Goal: Find specific page/section: Find specific page/section

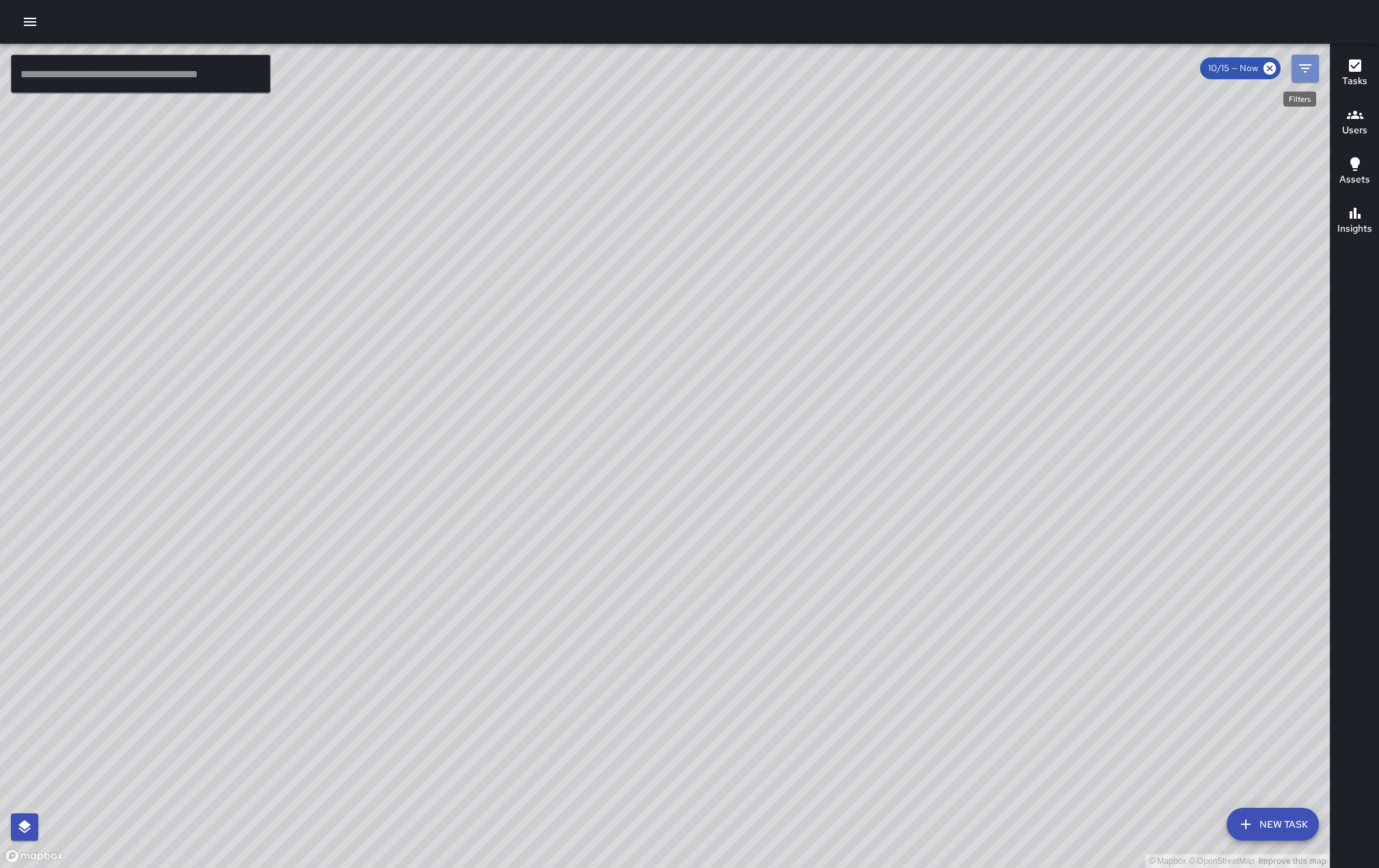
click at [1305, 76] on icon "Filters" at bounding box center [1305, 68] width 16 height 16
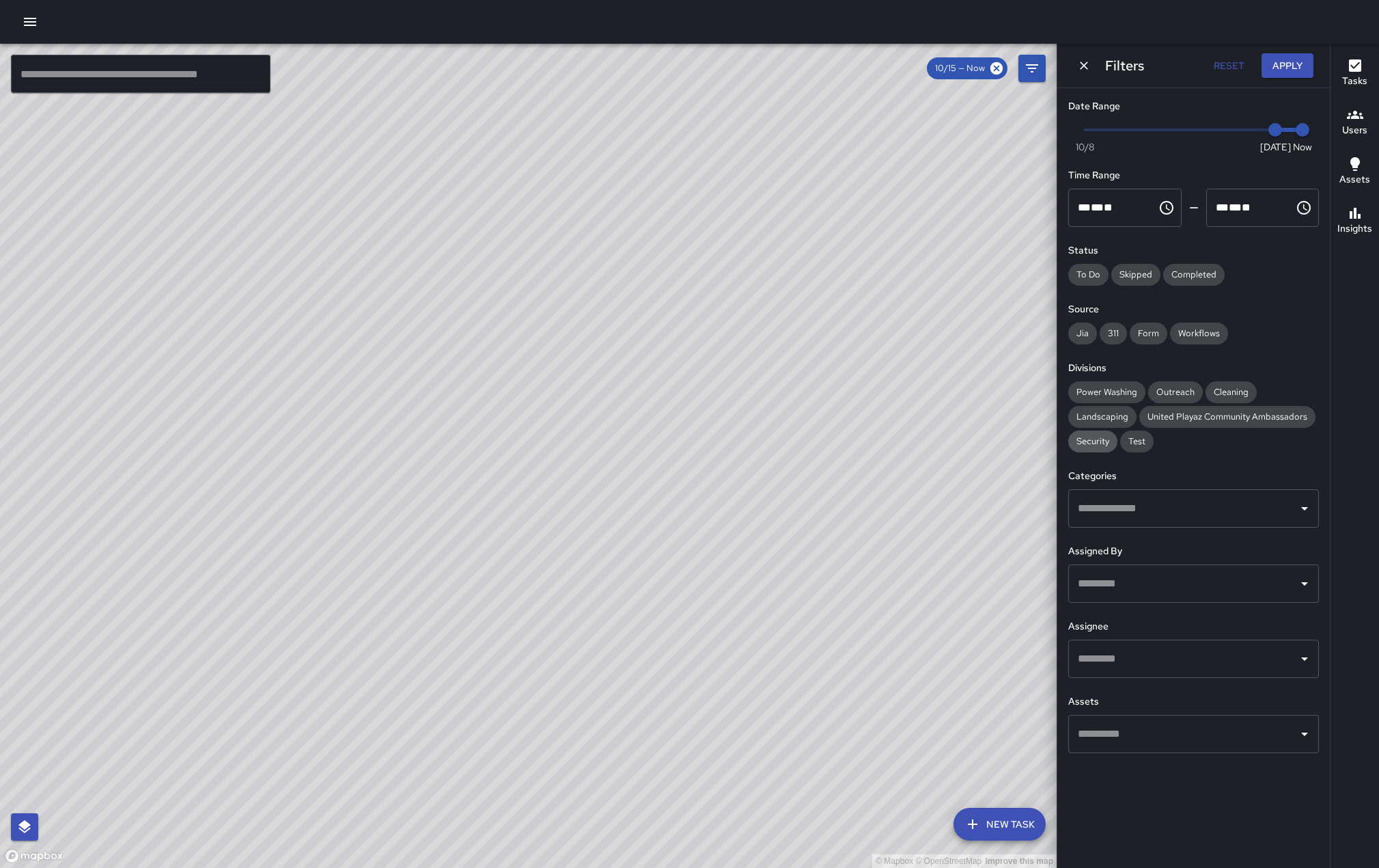
click at [1105, 448] on span "Security" at bounding box center [1093, 441] width 49 height 14
click at [1267, 671] on input "text" at bounding box center [1183, 659] width 218 height 26
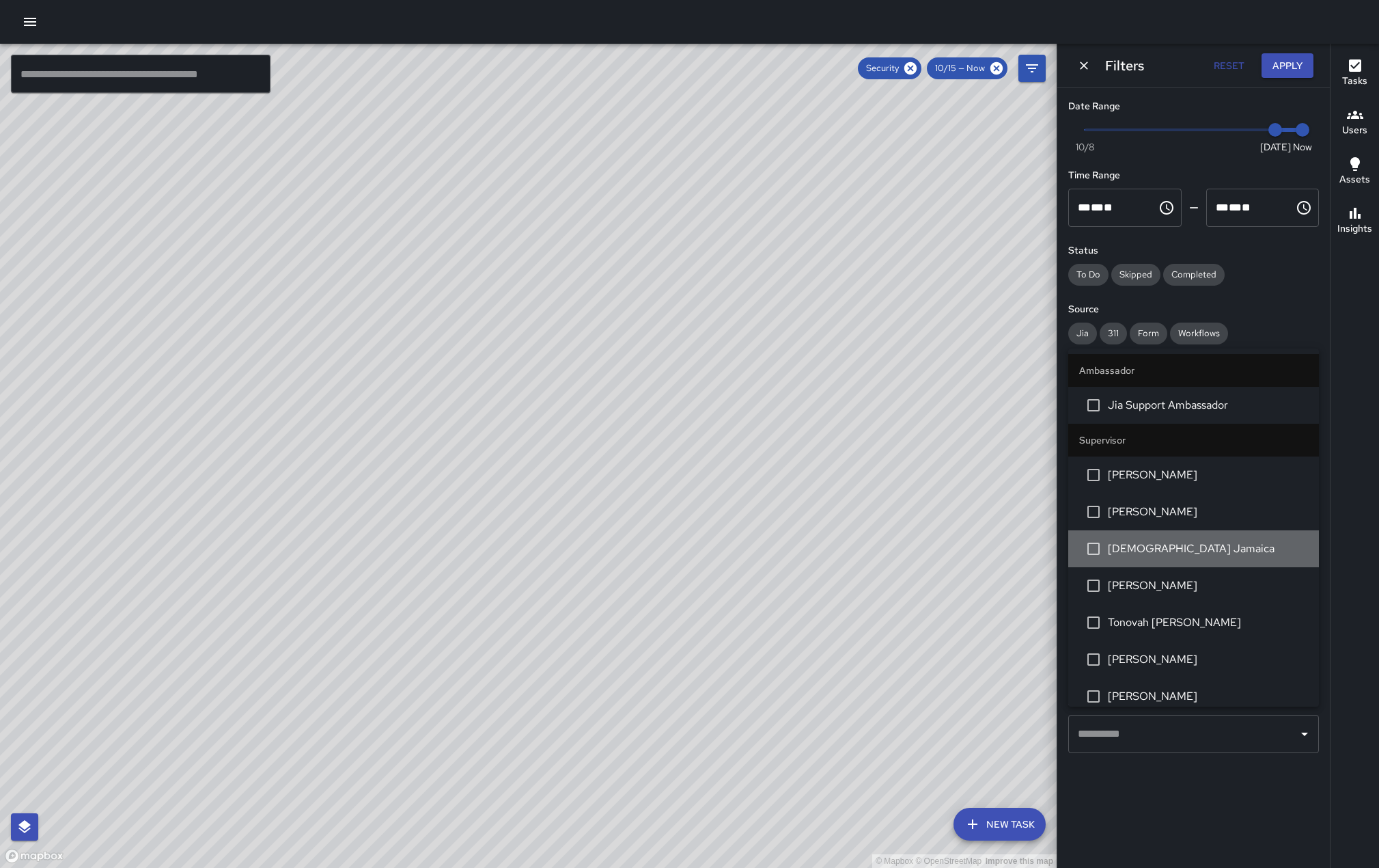
click at [1202, 557] on span "[DEMOGRAPHIC_DATA] Jamaica" at bounding box center [1208, 548] width 200 height 16
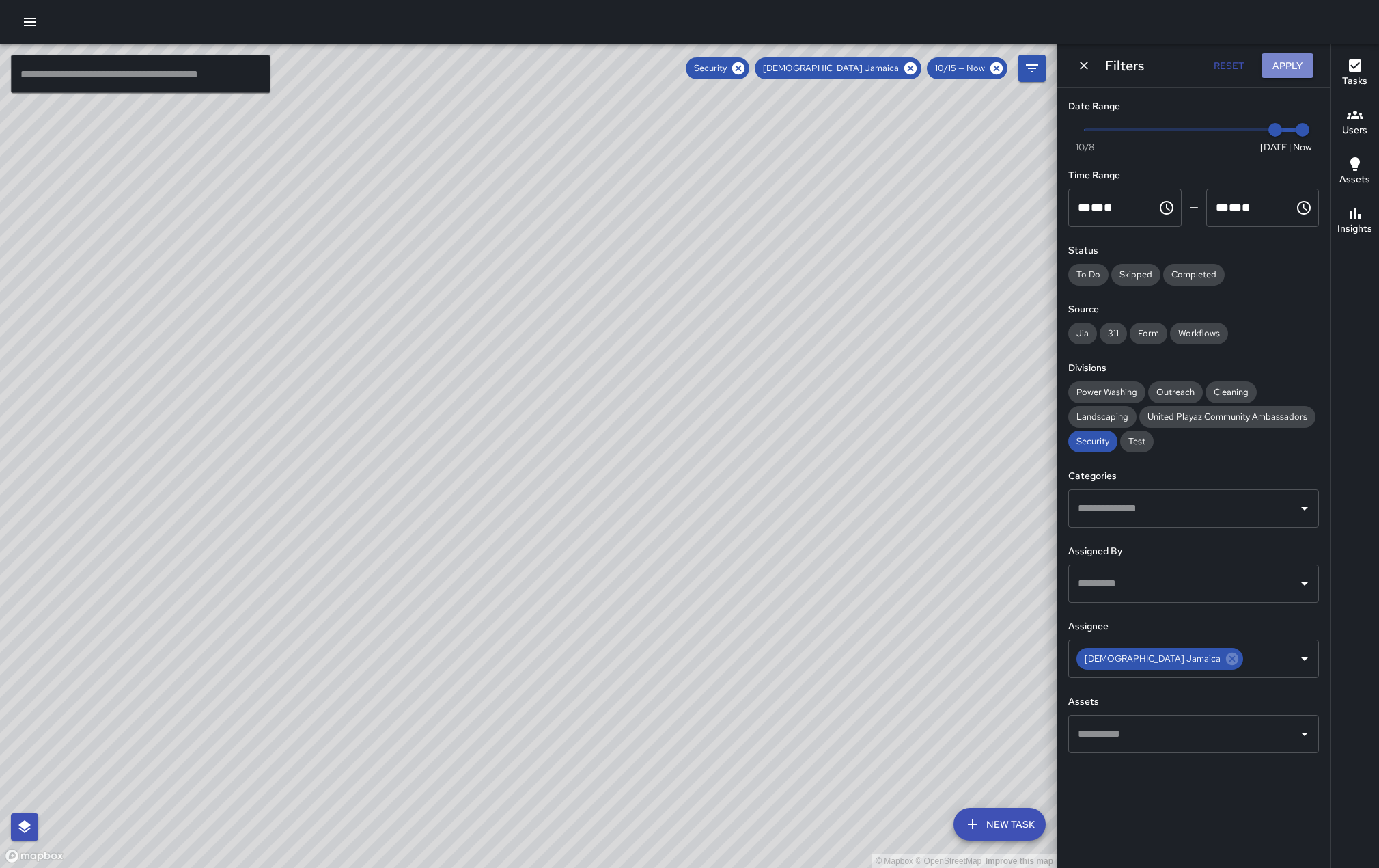
click at [1286, 69] on button "Apply" at bounding box center [1288, 66] width 52 height 25
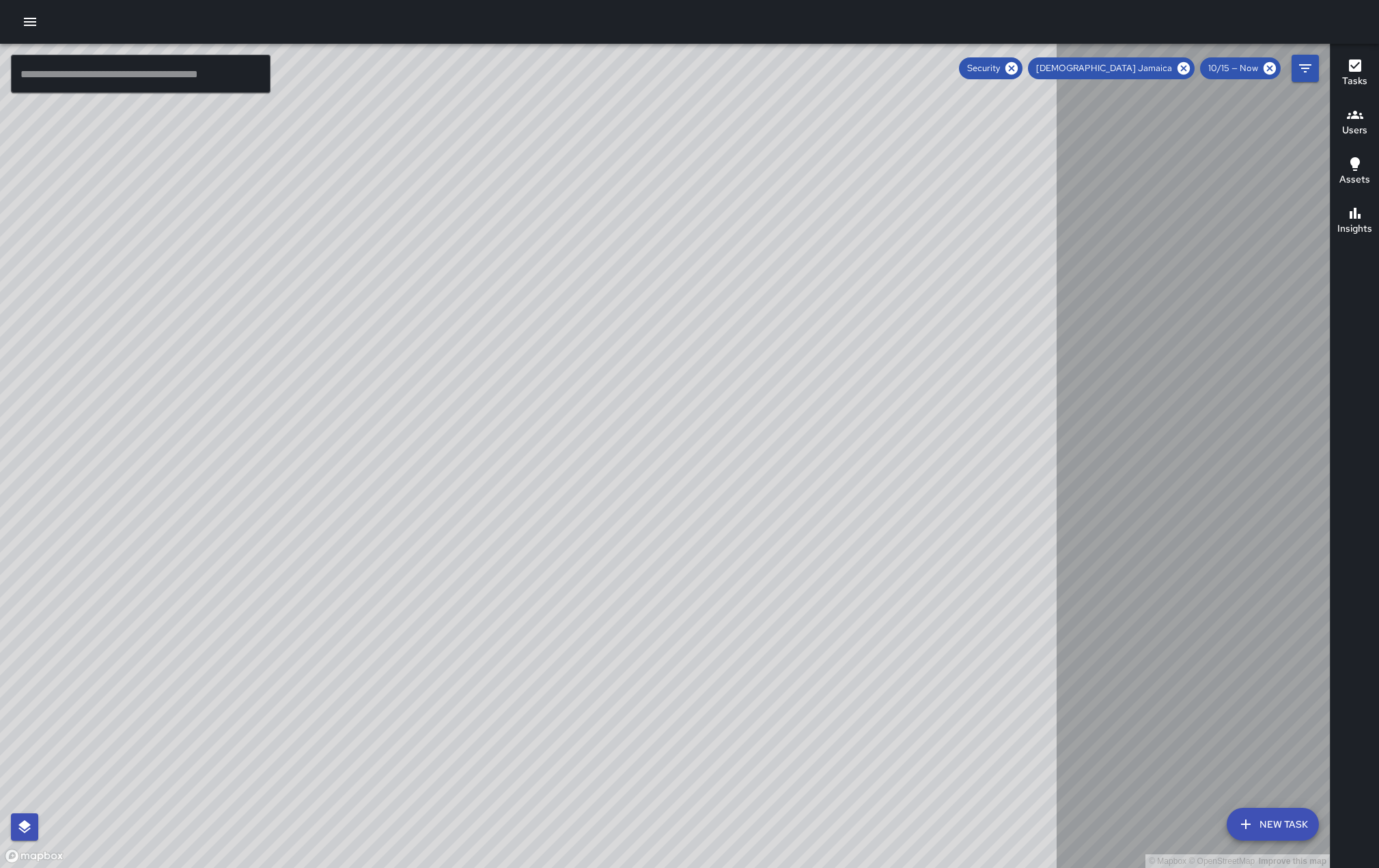
click at [1353, 80] on h6 "Tasks" at bounding box center [1355, 80] width 25 height 15
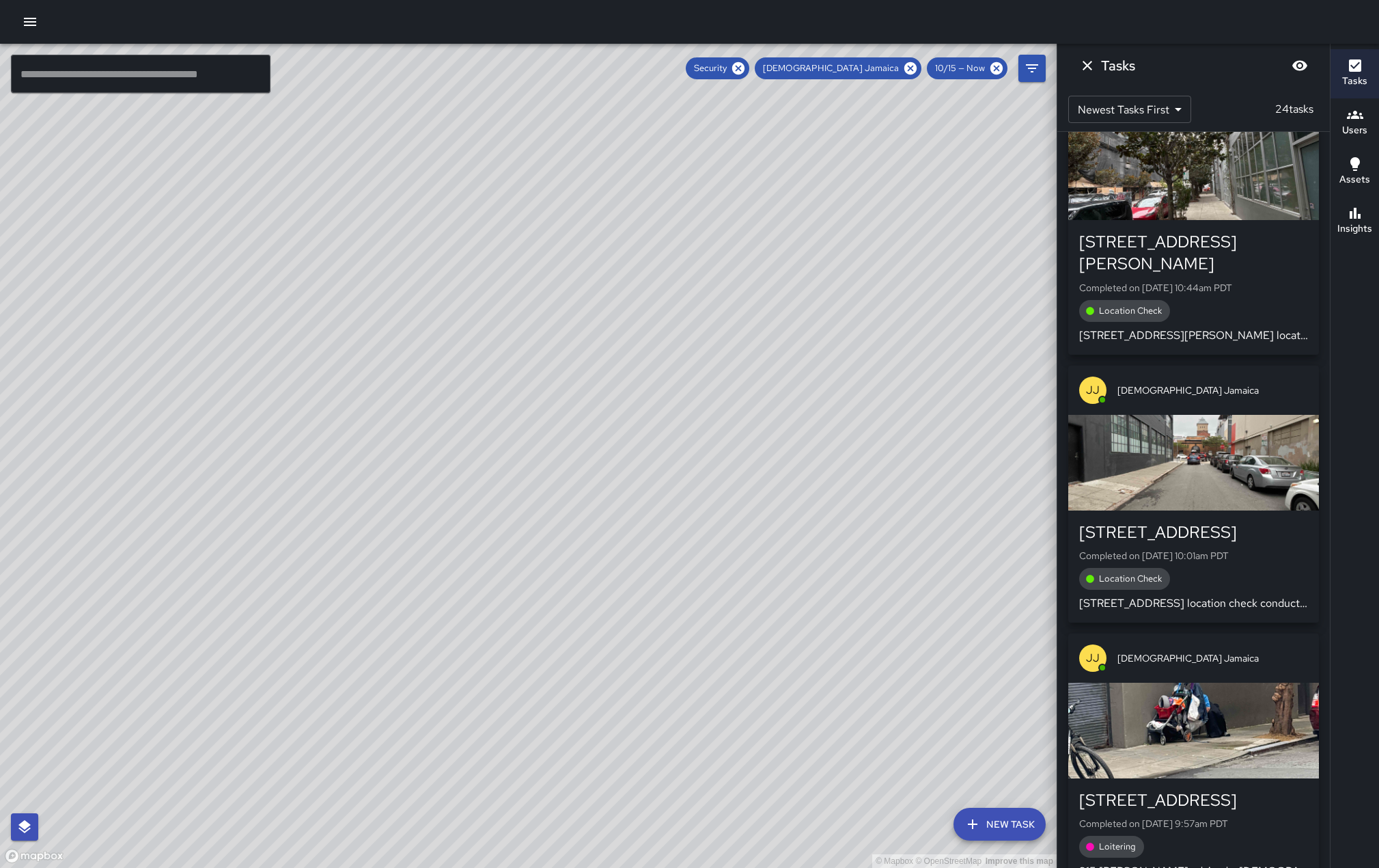
scroll to position [2979, 0]
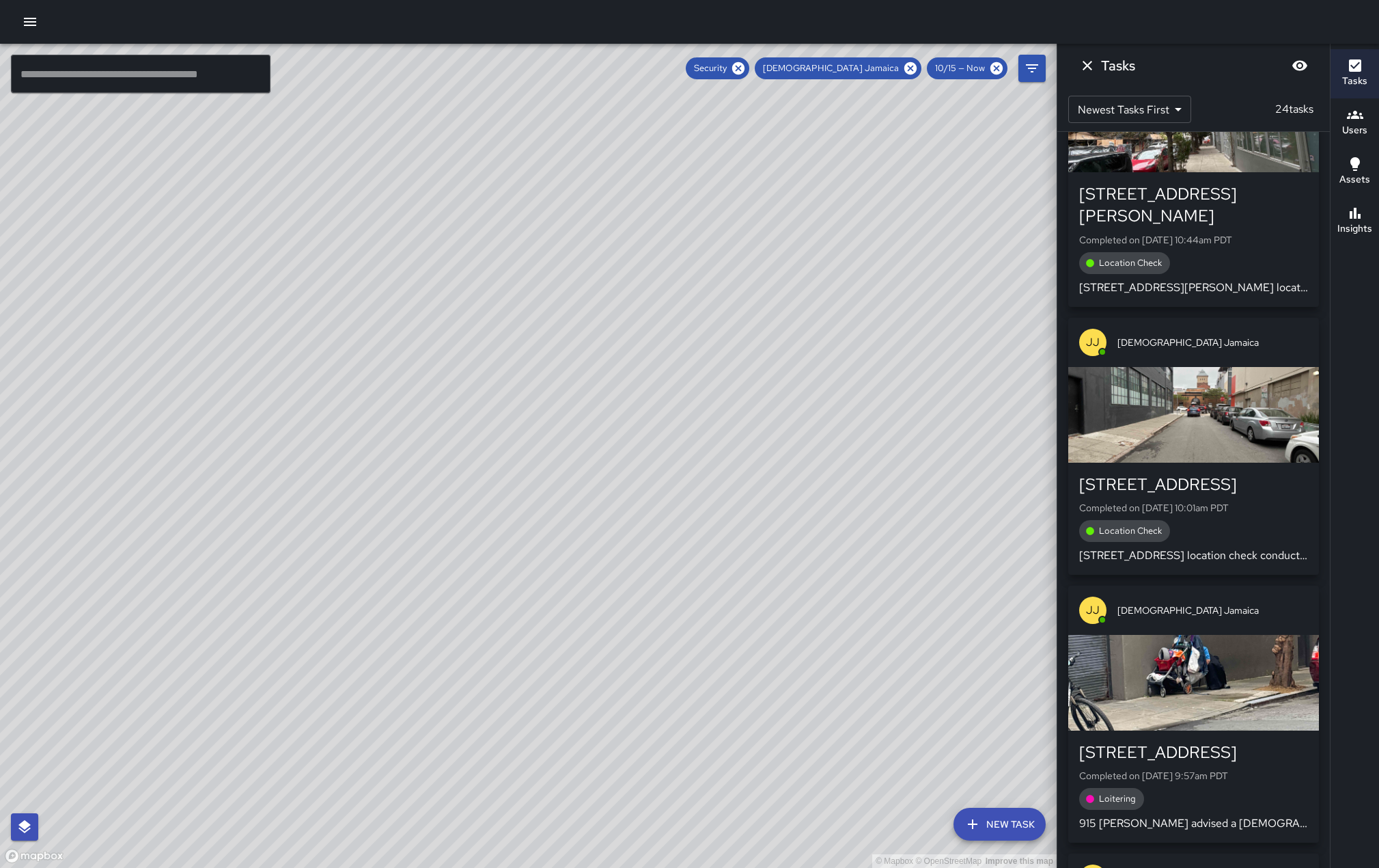
click at [1228, 367] on div "button" at bounding box center [1194, 414] width 251 height 96
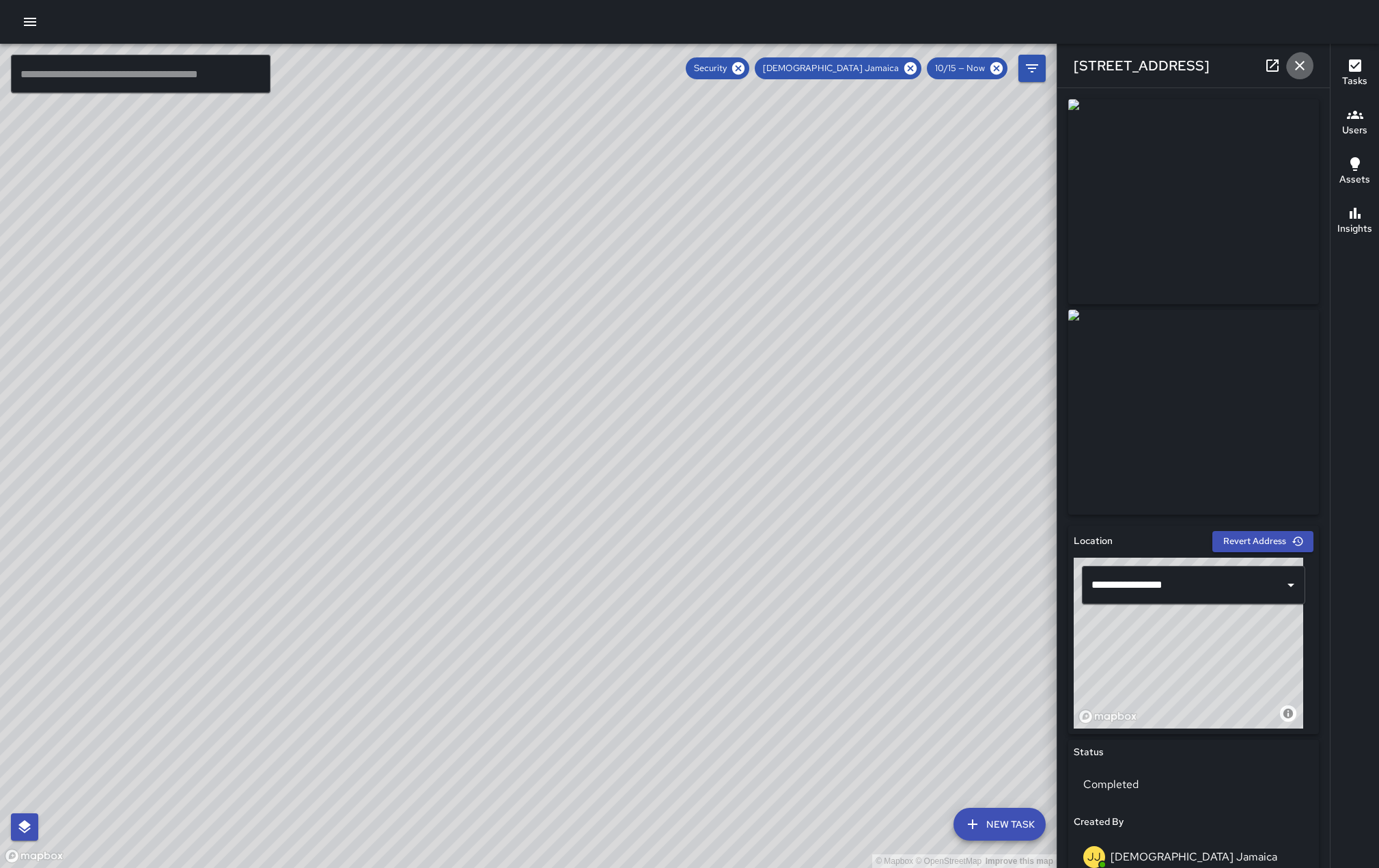
click at [1300, 73] on icon "button" at bounding box center [1299, 65] width 16 height 16
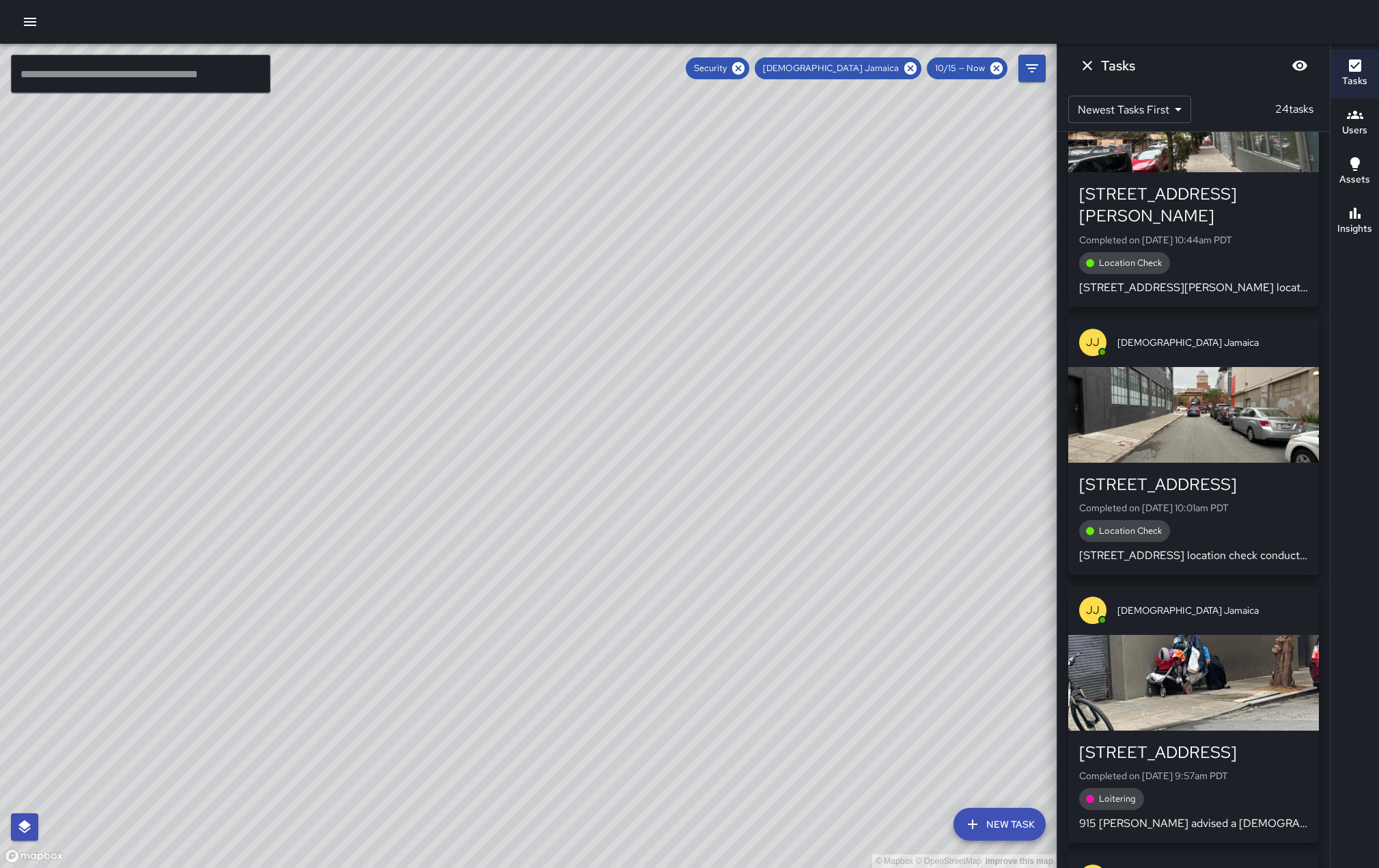
scroll to position [3184, 0]
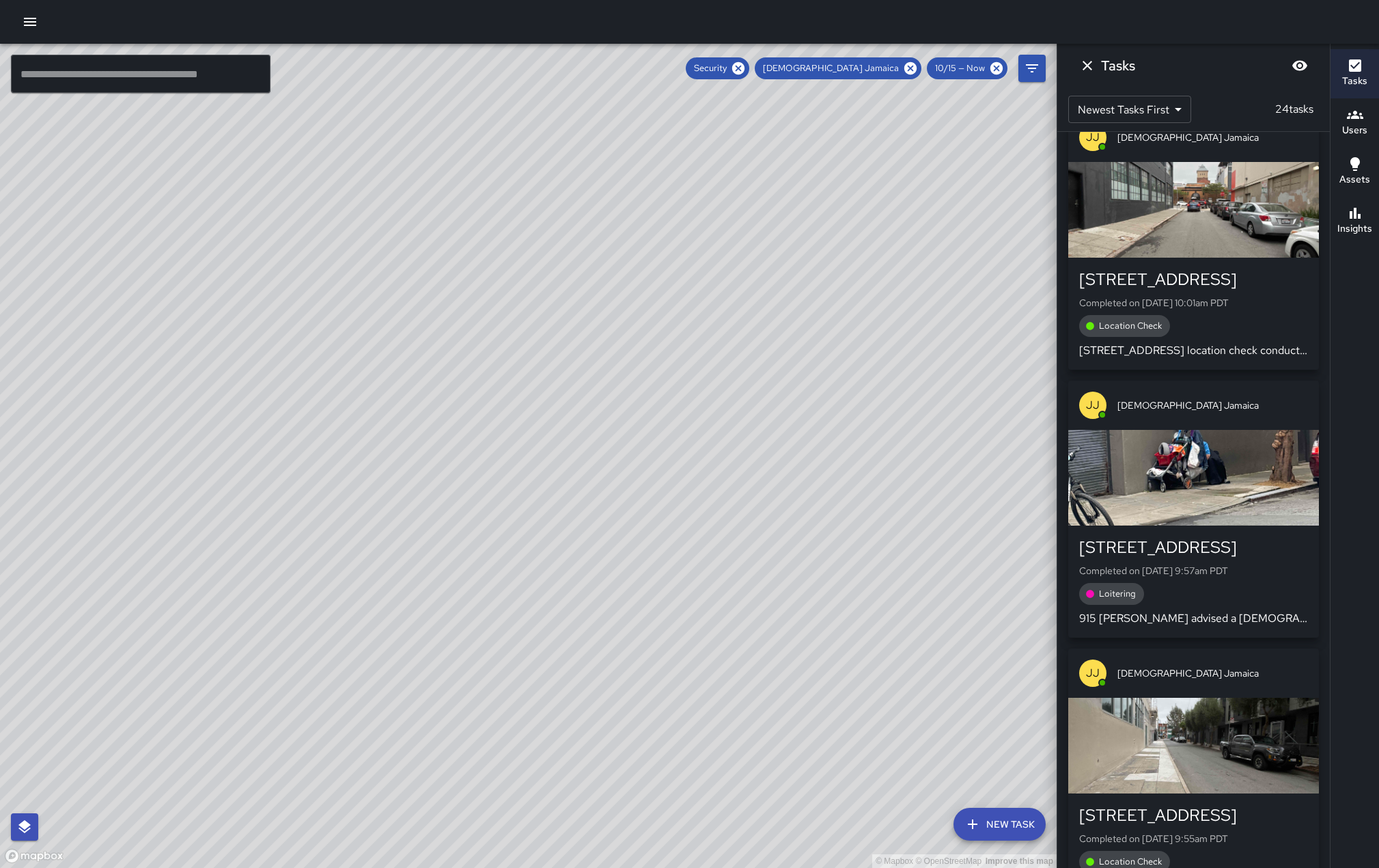
click at [1191, 438] on div "button" at bounding box center [1194, 477] width 251 height 96
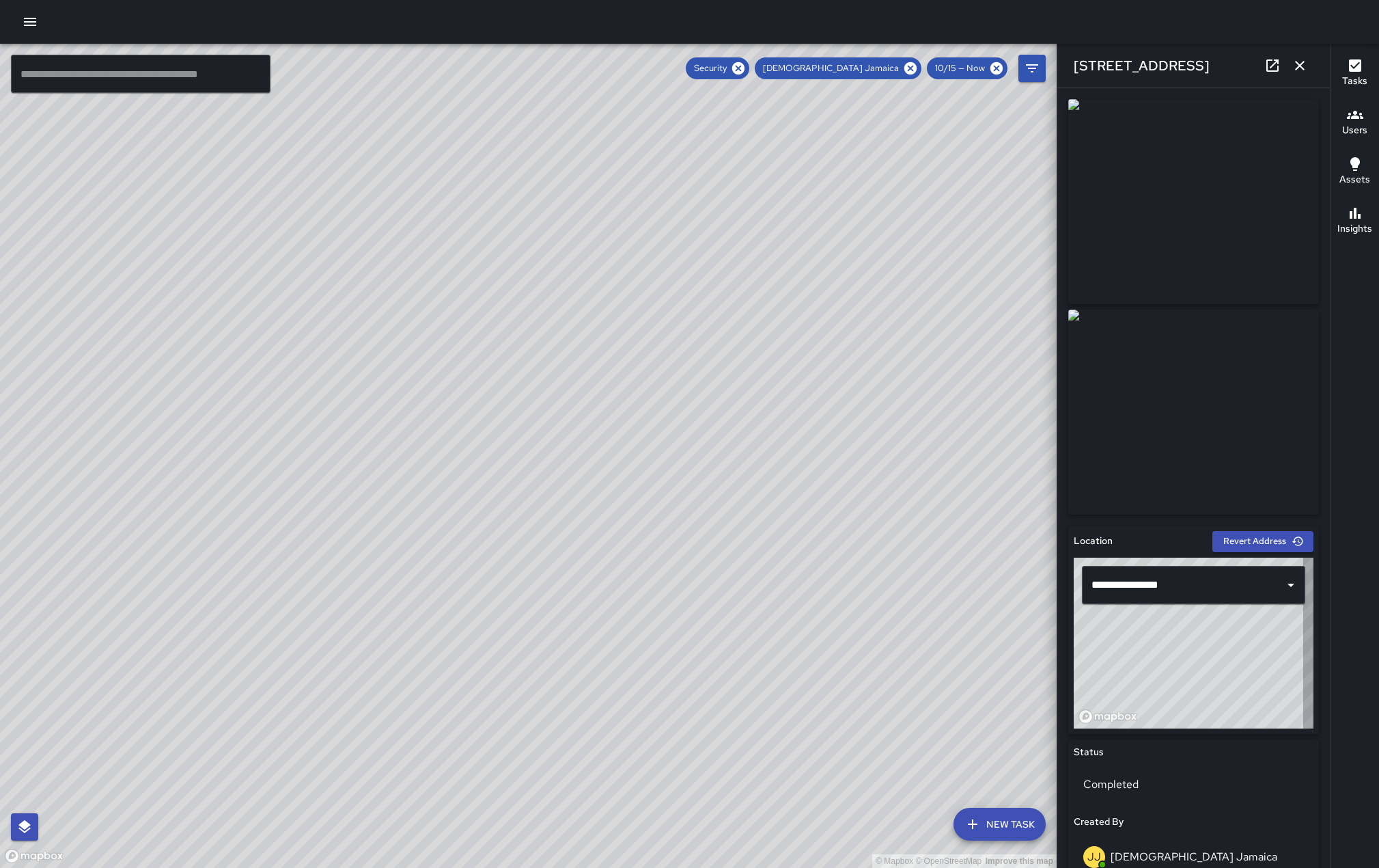
type input "**********"
click at [1302, 61] on icon "button" at bounding box center [1300, 66] width 10 height 10
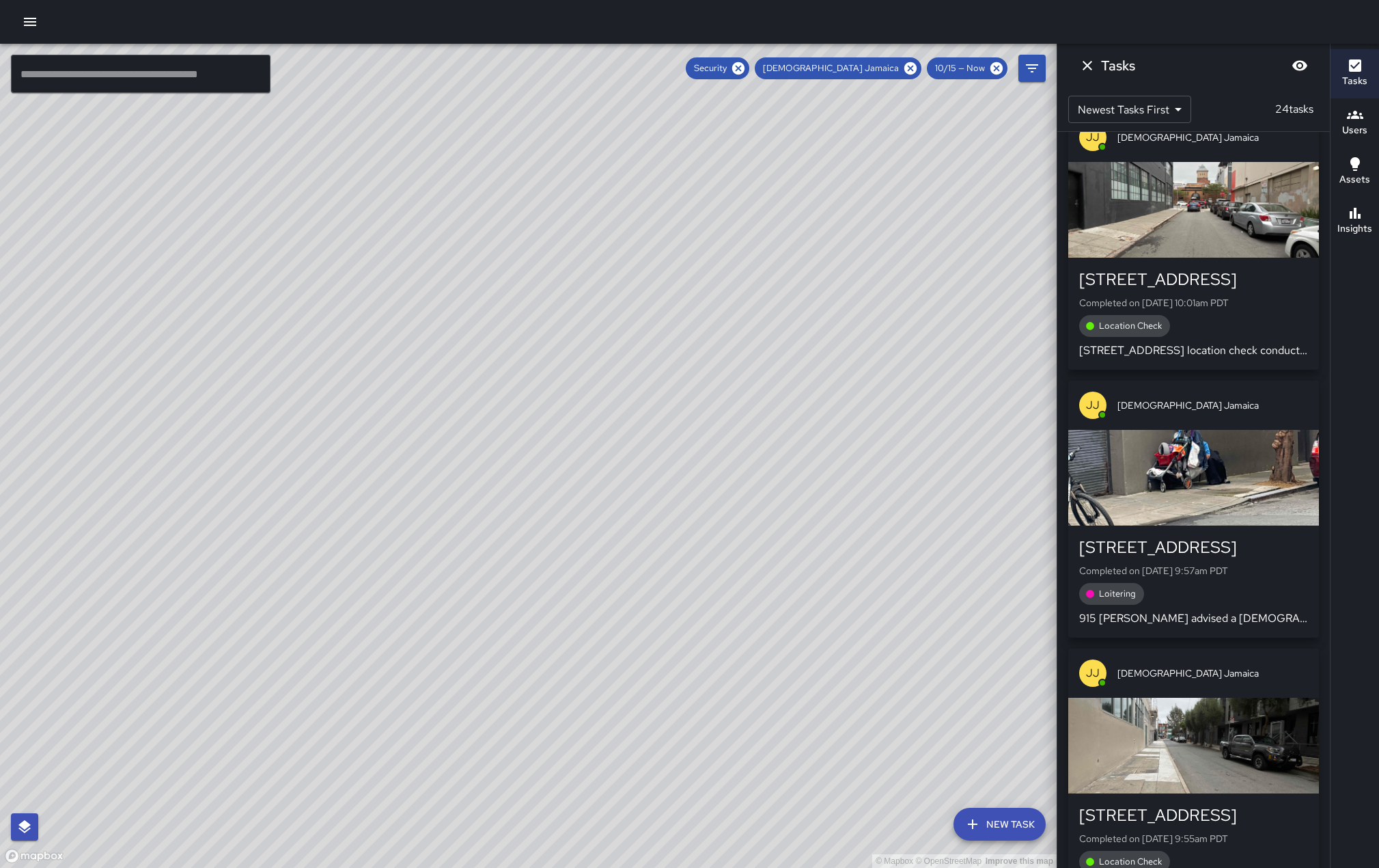
click at [1203, 193] on div "button" at bounding box center [1194, 209] width 251 height 96
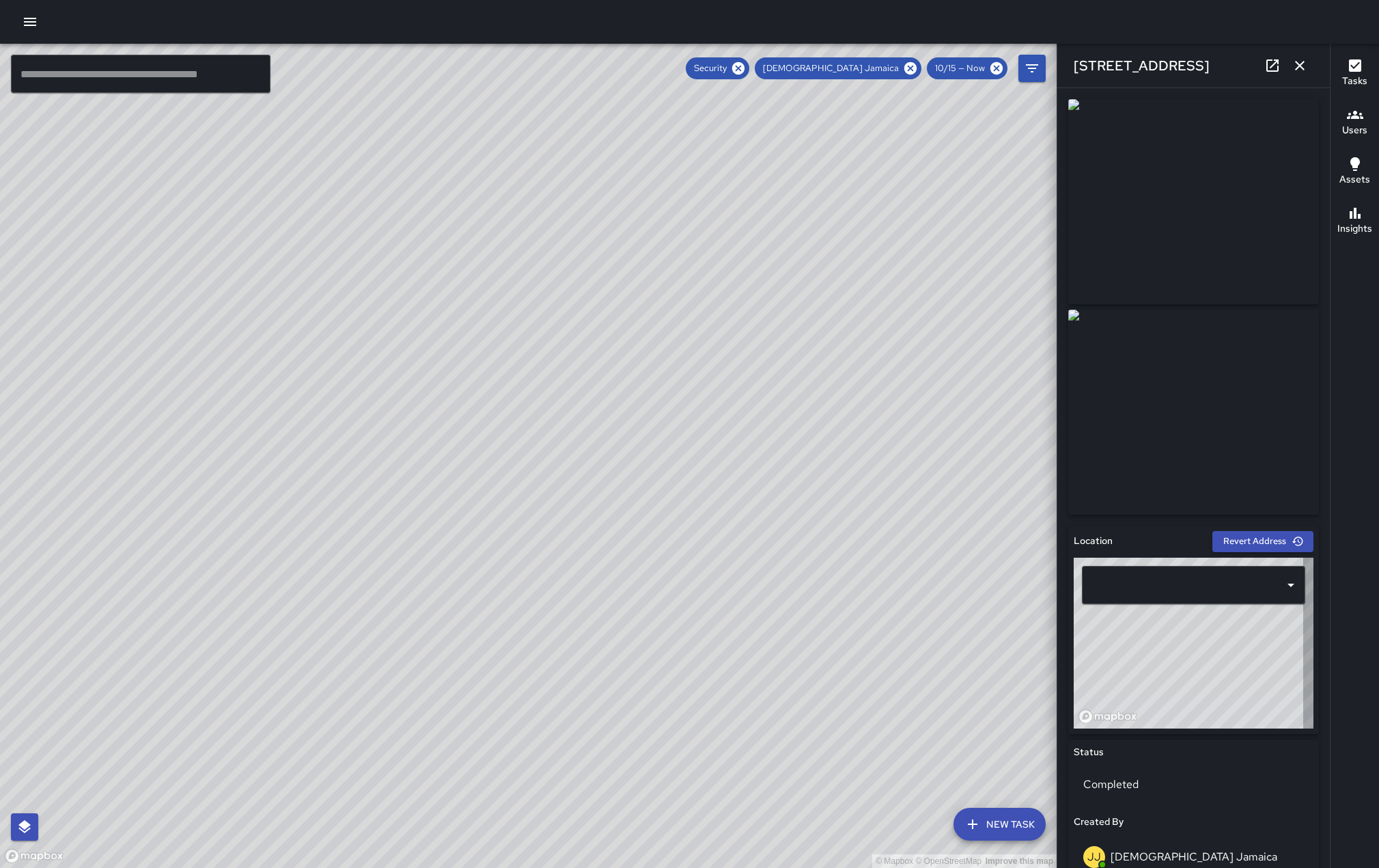
type input "**********"
click at [1302, 66] on icon "button" at bounding box center [1299, 65] width 16 height 16
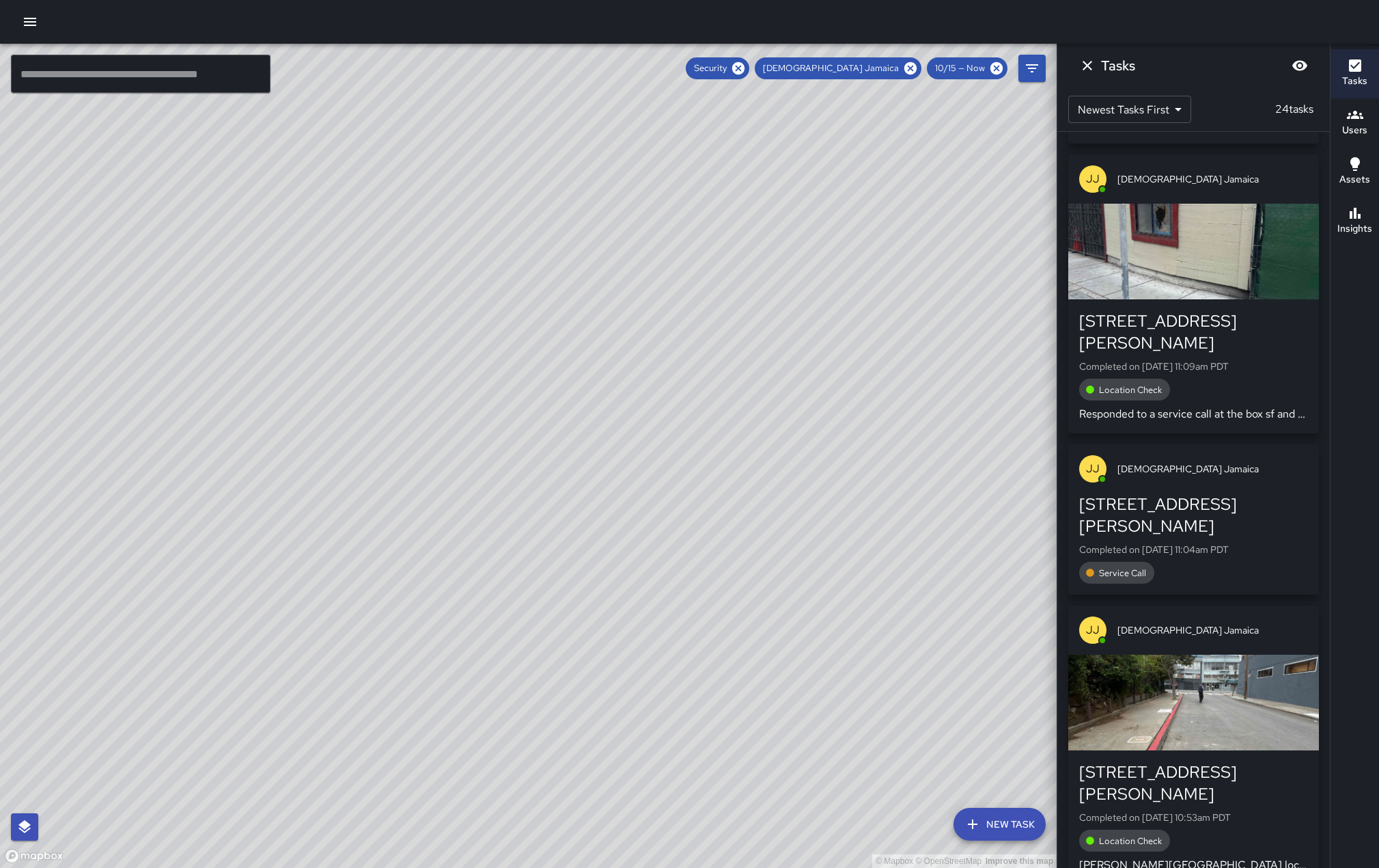
scroll to position [0, 0]
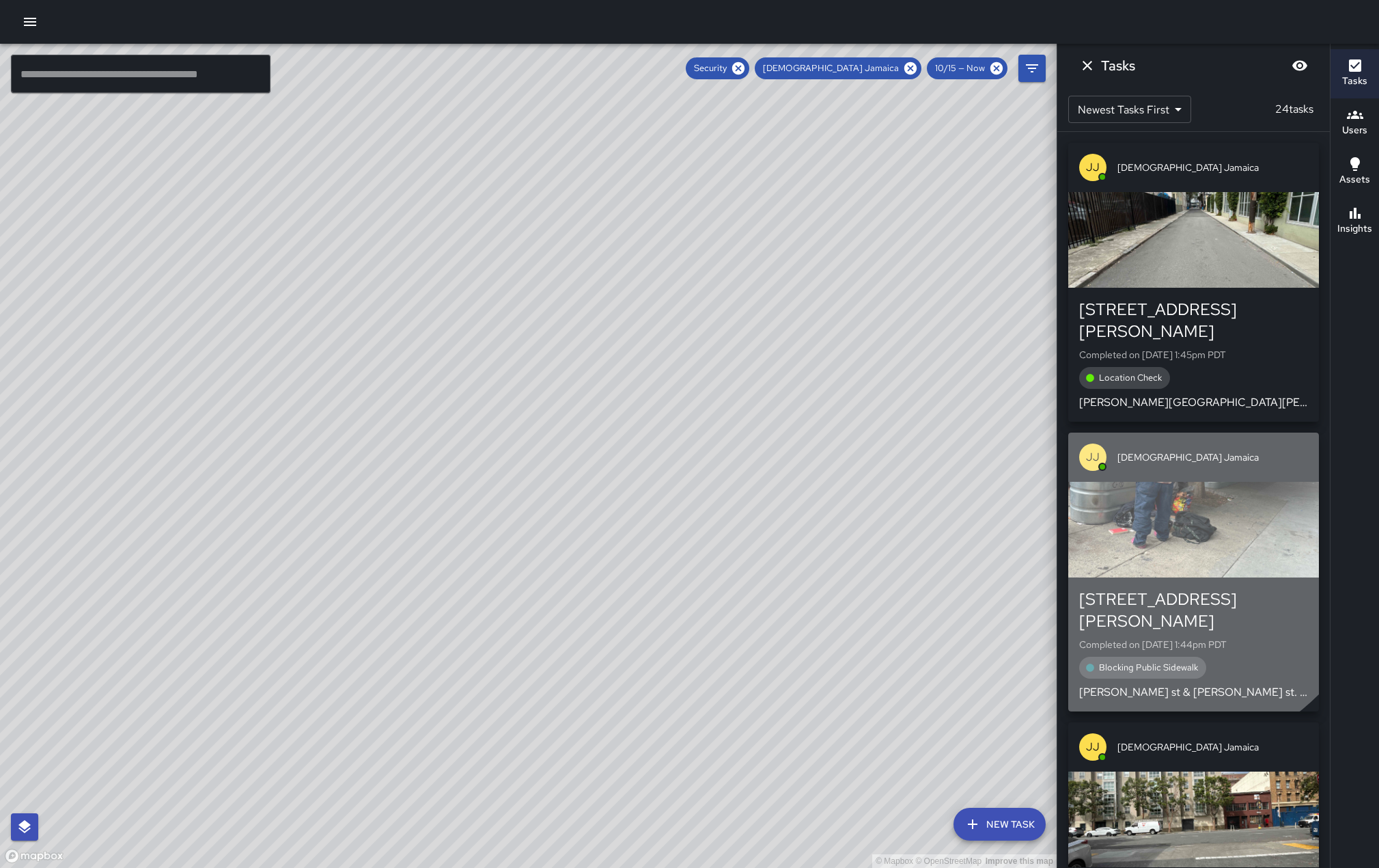
click at [1159, 524] on div "button" at bounding box center [1194, 530] width 251 height 96
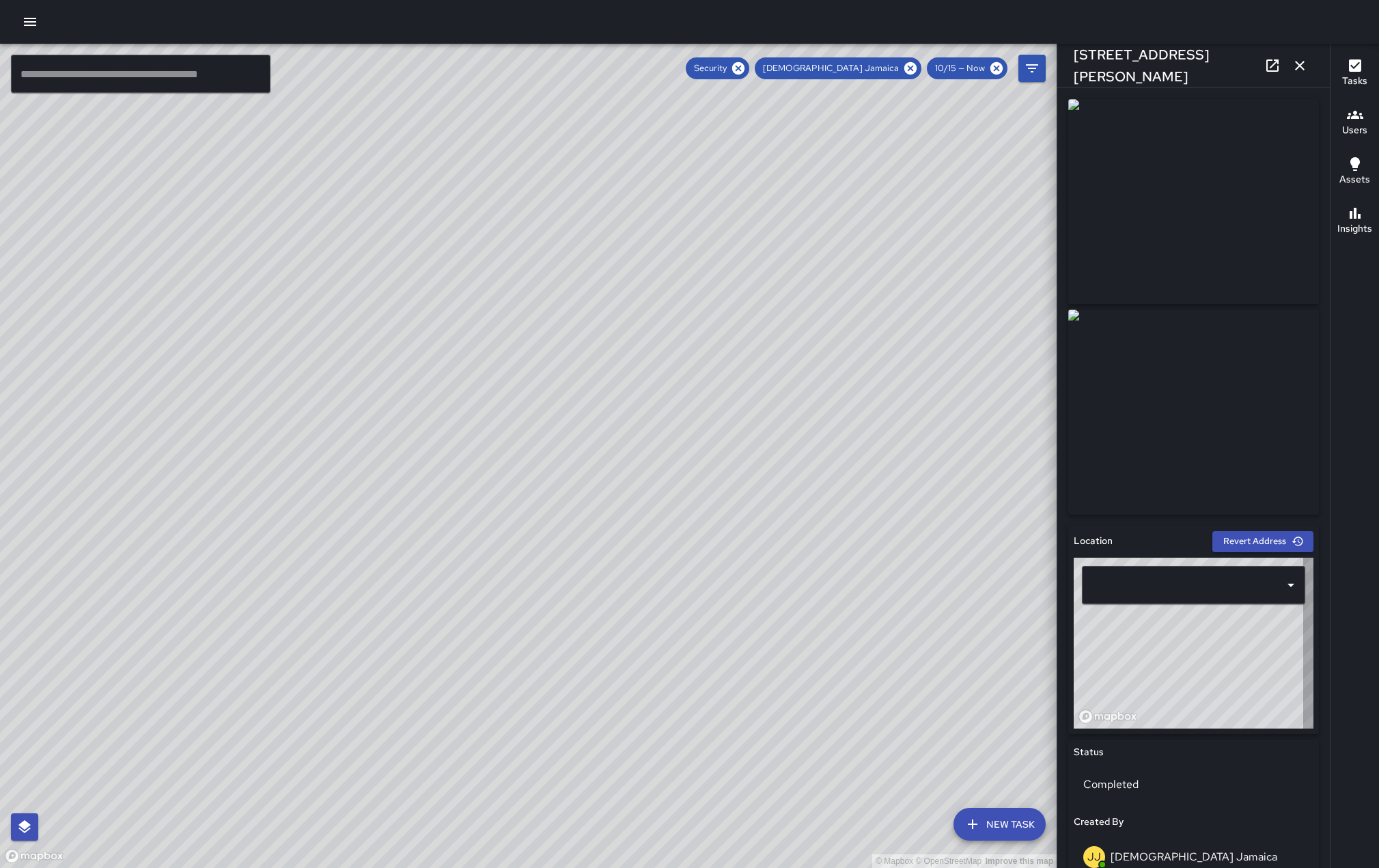
type input "**********"
click at [1307, 65] on icon "button" at bounding box center [1299, 65] width 16 height 16
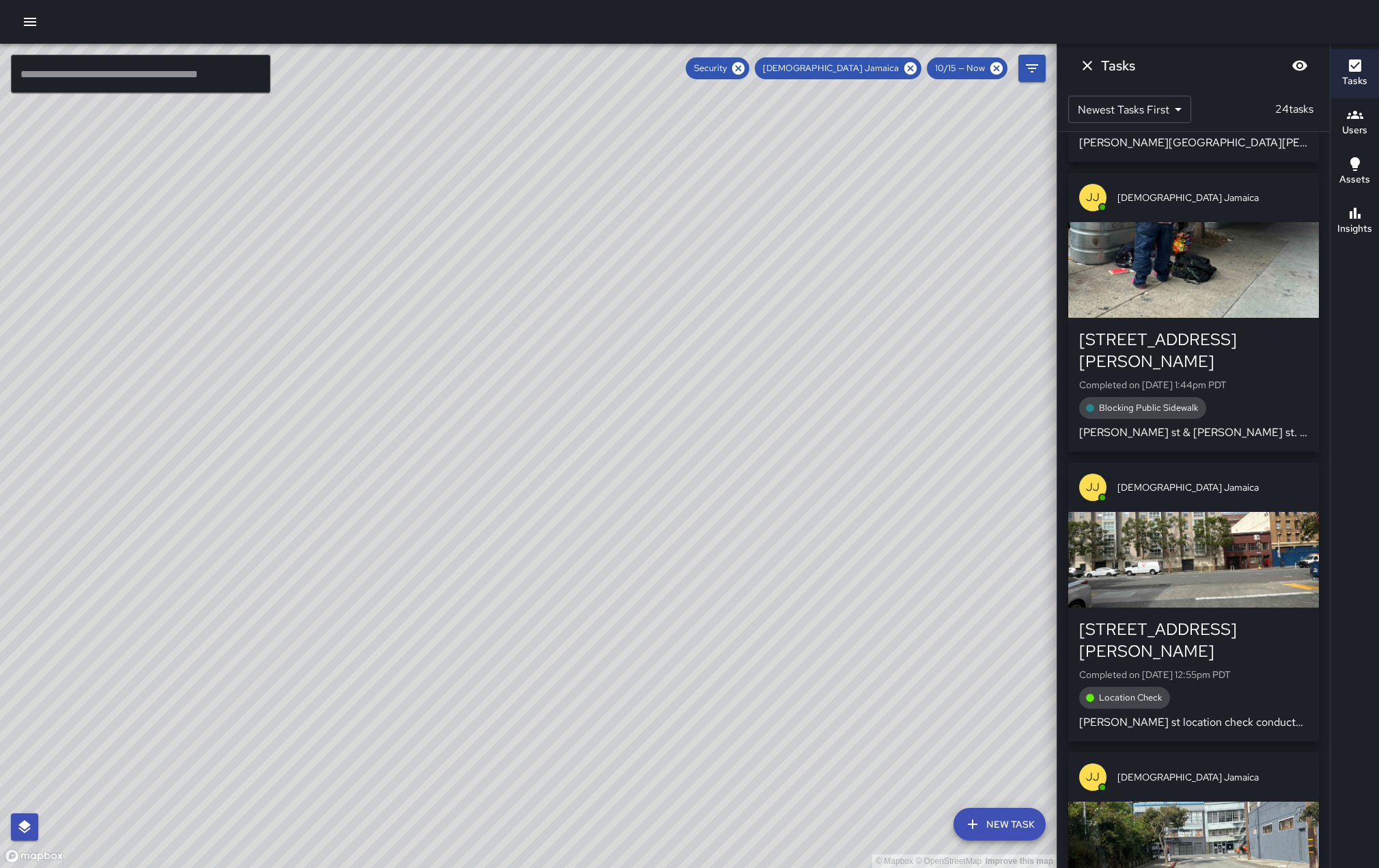
scroll to position [273, 0]
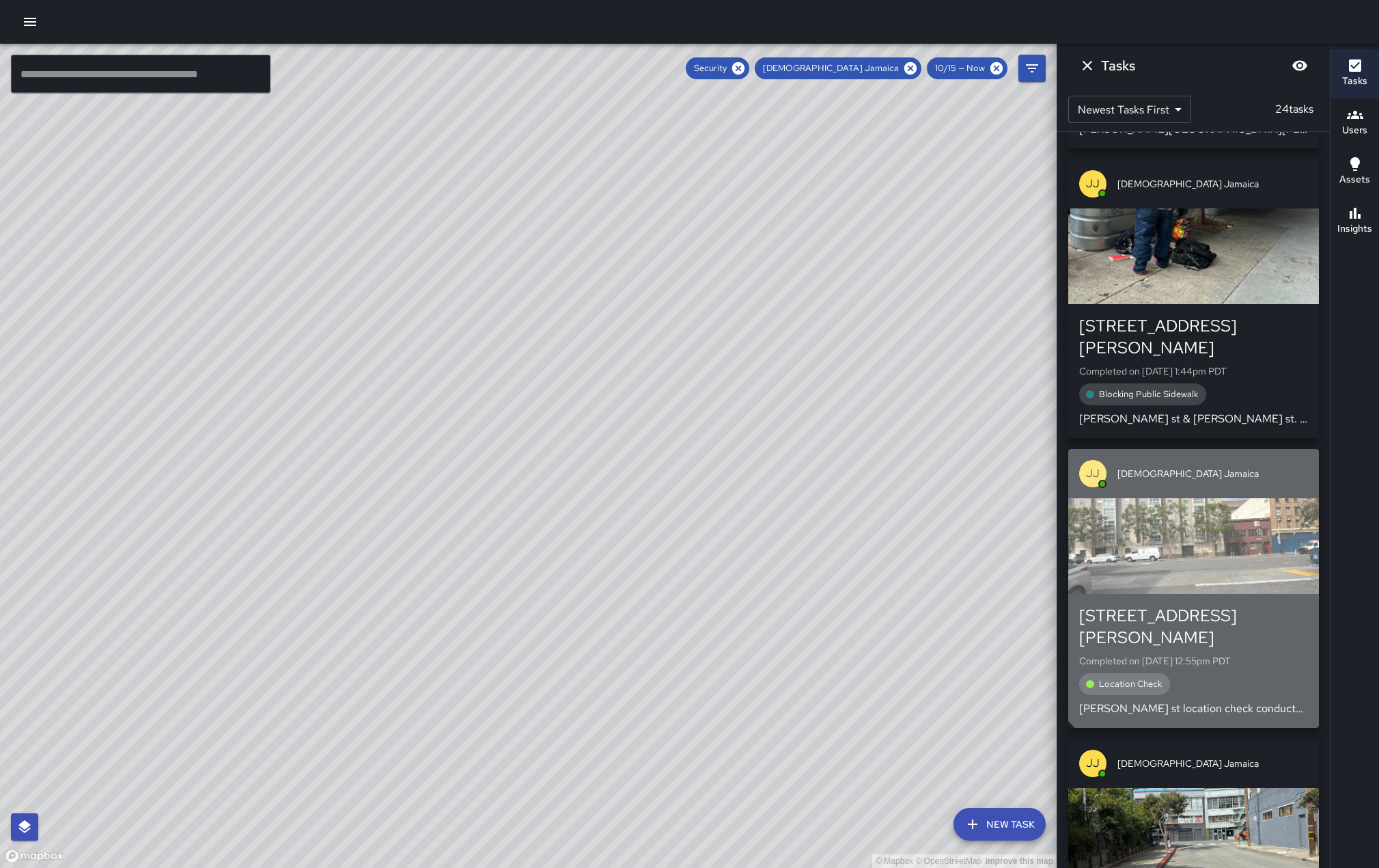
click at [1256, 537] on div "button" at bounding box center [1194, 546] width 251 height 96
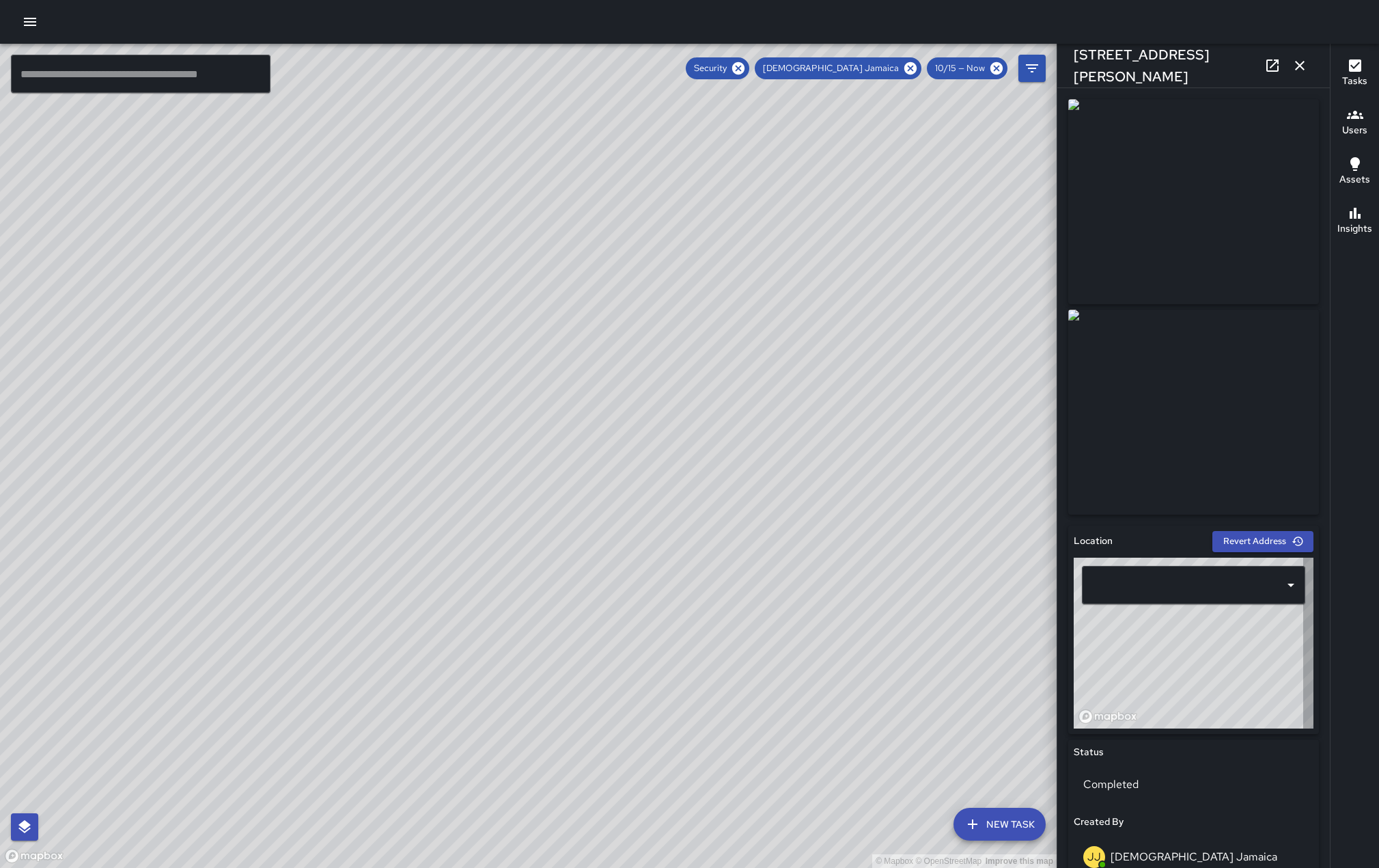
type input "**********"
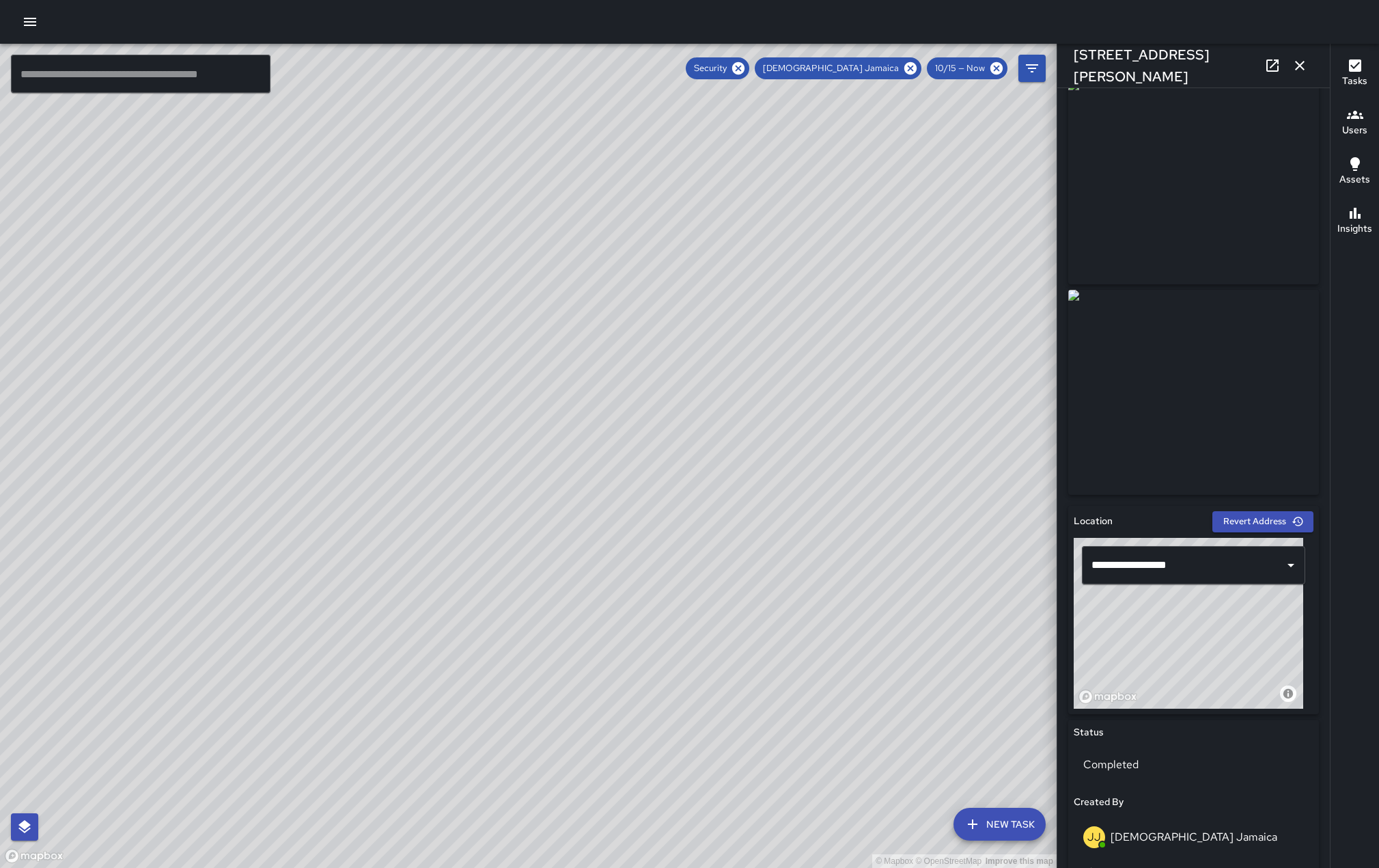
scroll to position [0, 0]
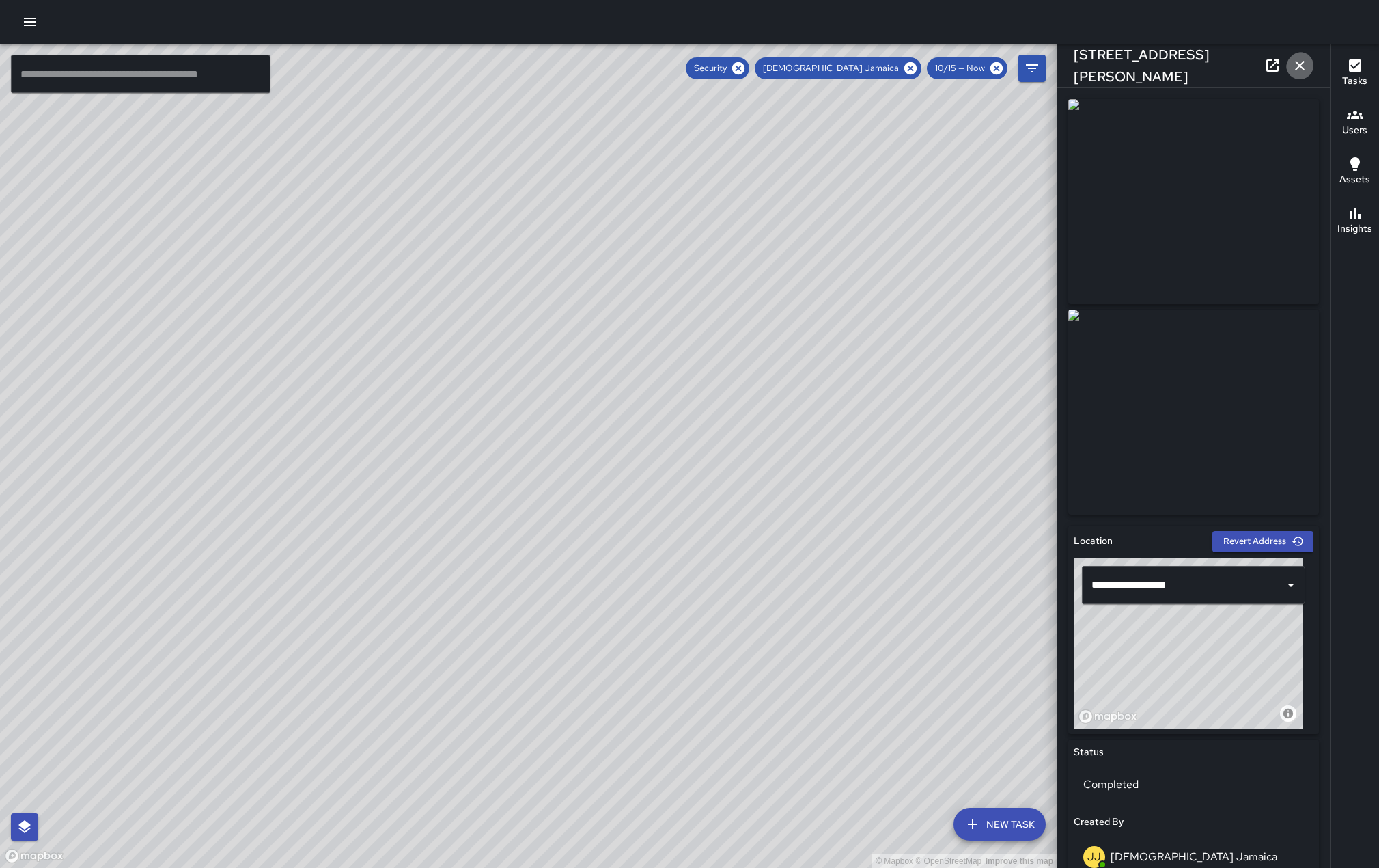
click at [1299, 59] on icon "button" at bounding box center [1299, 65] width 16 height 16
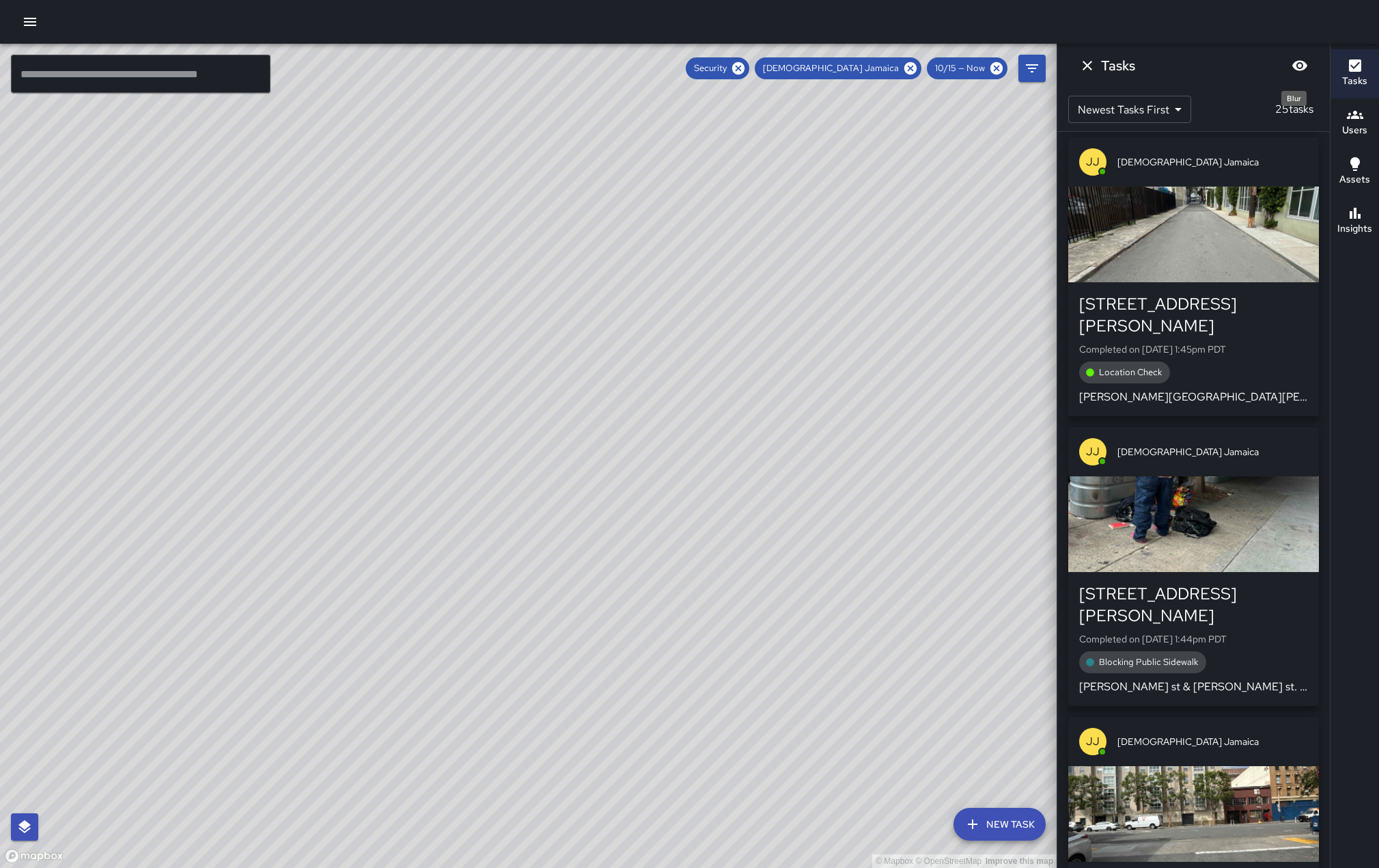
scroll to position [301, 0]
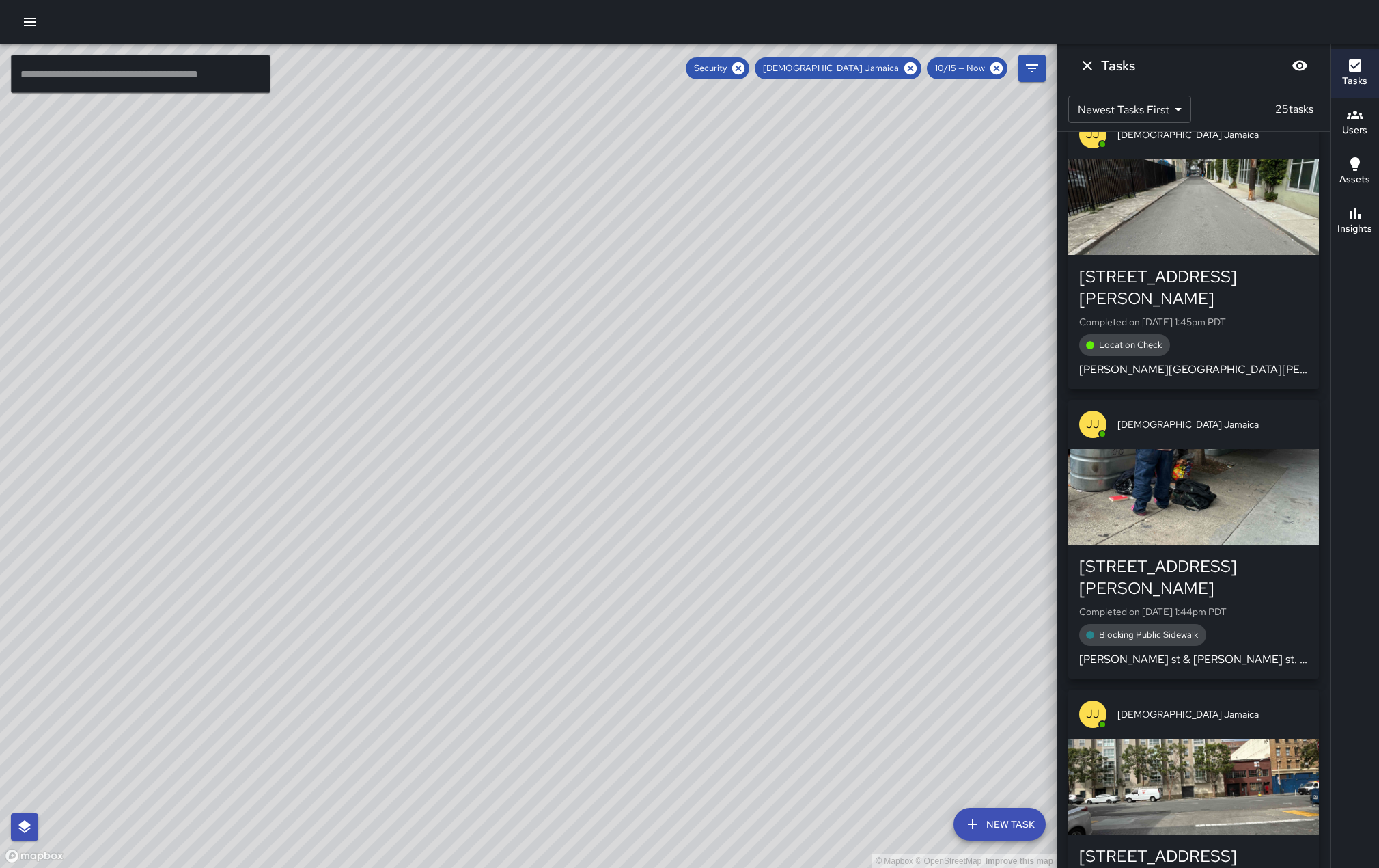
drag, startPoint x: 738, startPoint y: 525, endPoint x: 762, endPoint y: 297, distance: 229.3
click at [762, 297] on div "© Mapbox © OpenStreetMap Improve this map" at bounding box center [529, 456] width 1057 height 824
drag, startPoint x: 789, startPoint y: 630, endPoint x: 756, endPoint y: 375, distance: 257.1
click at [756, 375] on div "© Mapbox © OpenStreetMap Improve this map" at bounding box center [529, 456] width 1057 height 824
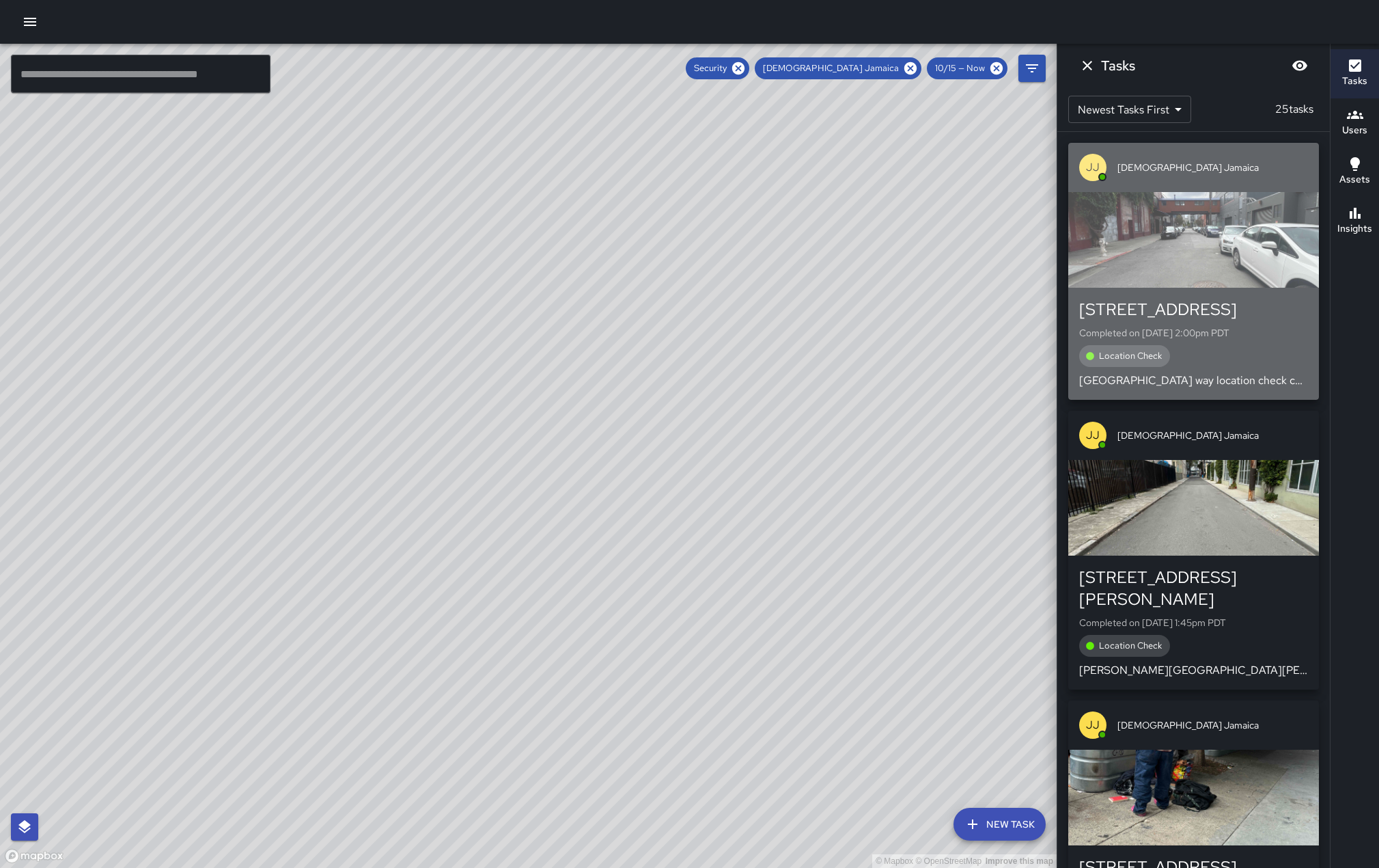
click at [1143, 258] on div "button" at bounding box center [1194, 240] width 251 height 96
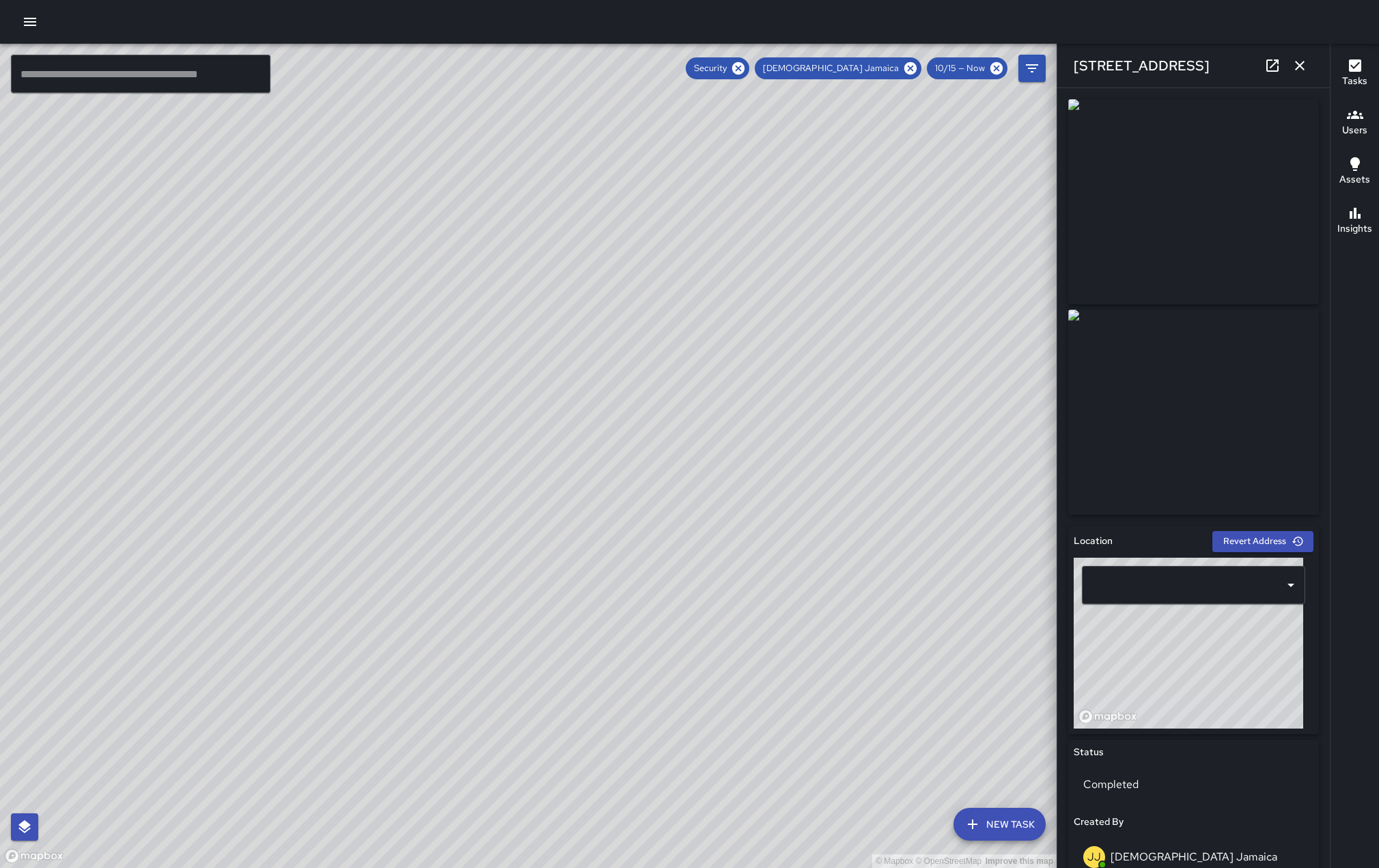
type input "**********"
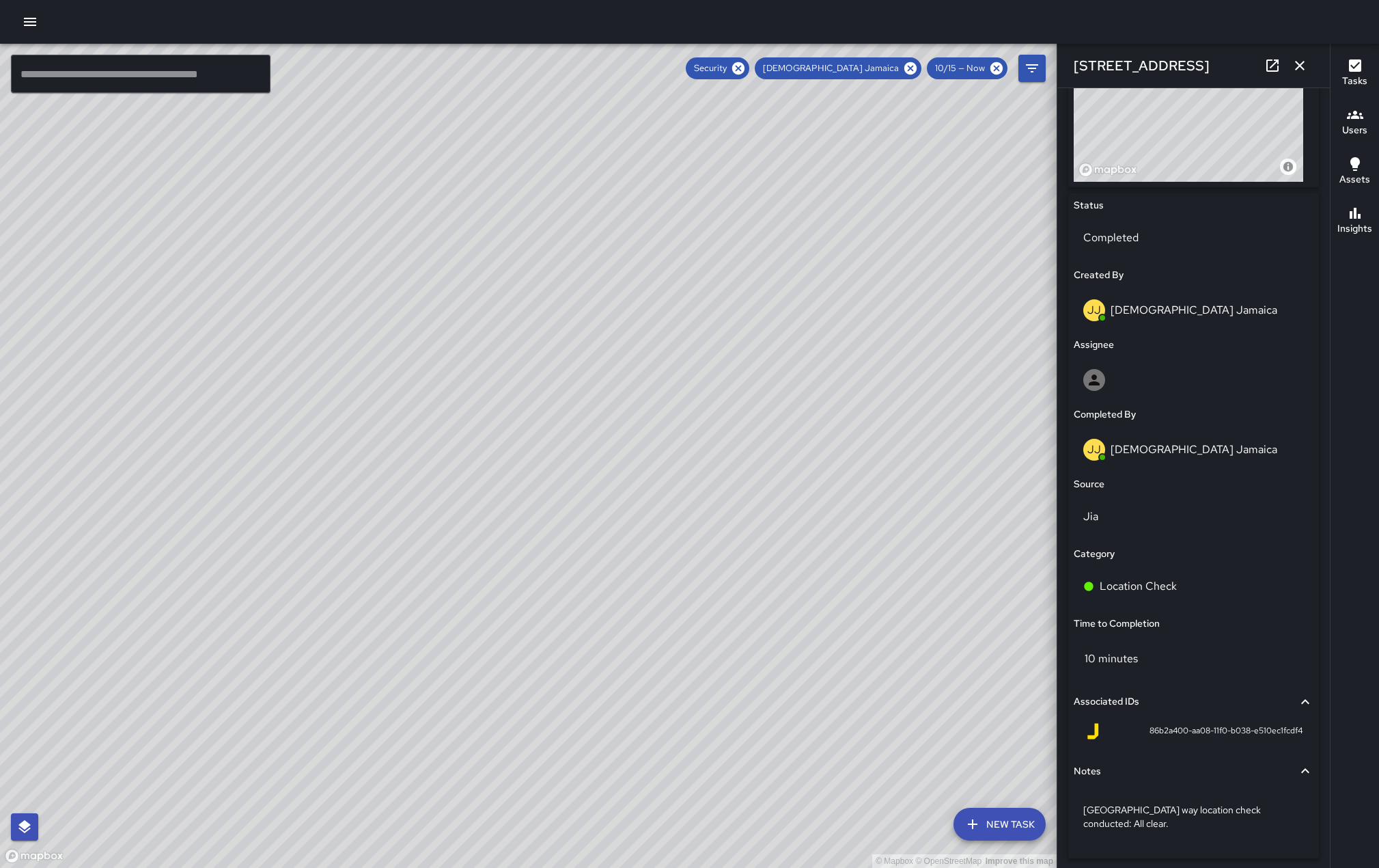
scroll to position [671, 0]
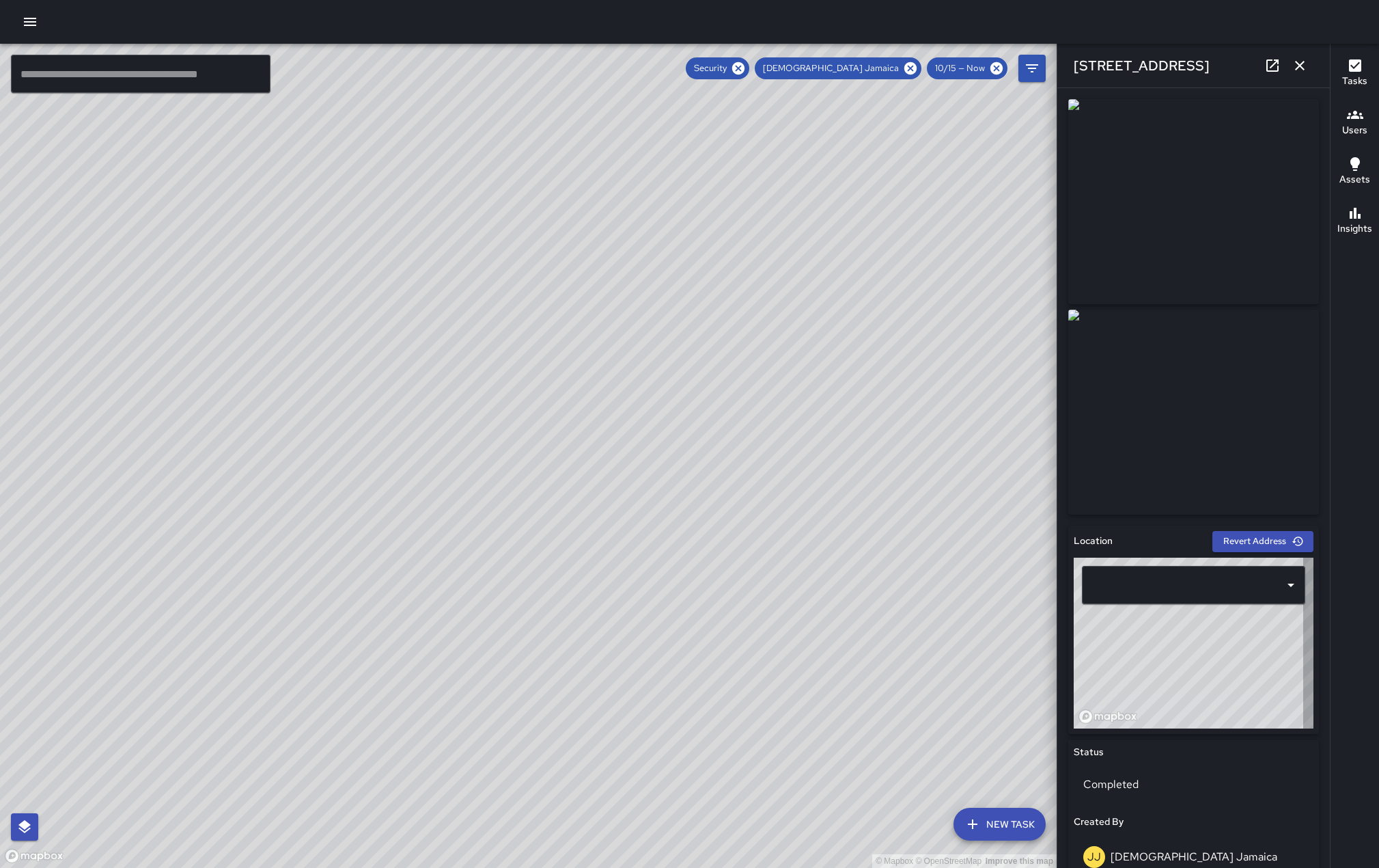
type input "**********"
click at [903, 72] on icon at bounding box center [910, 68] width 15 height 15
click at [1031, 68] on icon "Filters" at bounding box center [1032, 68] width 13 height 8
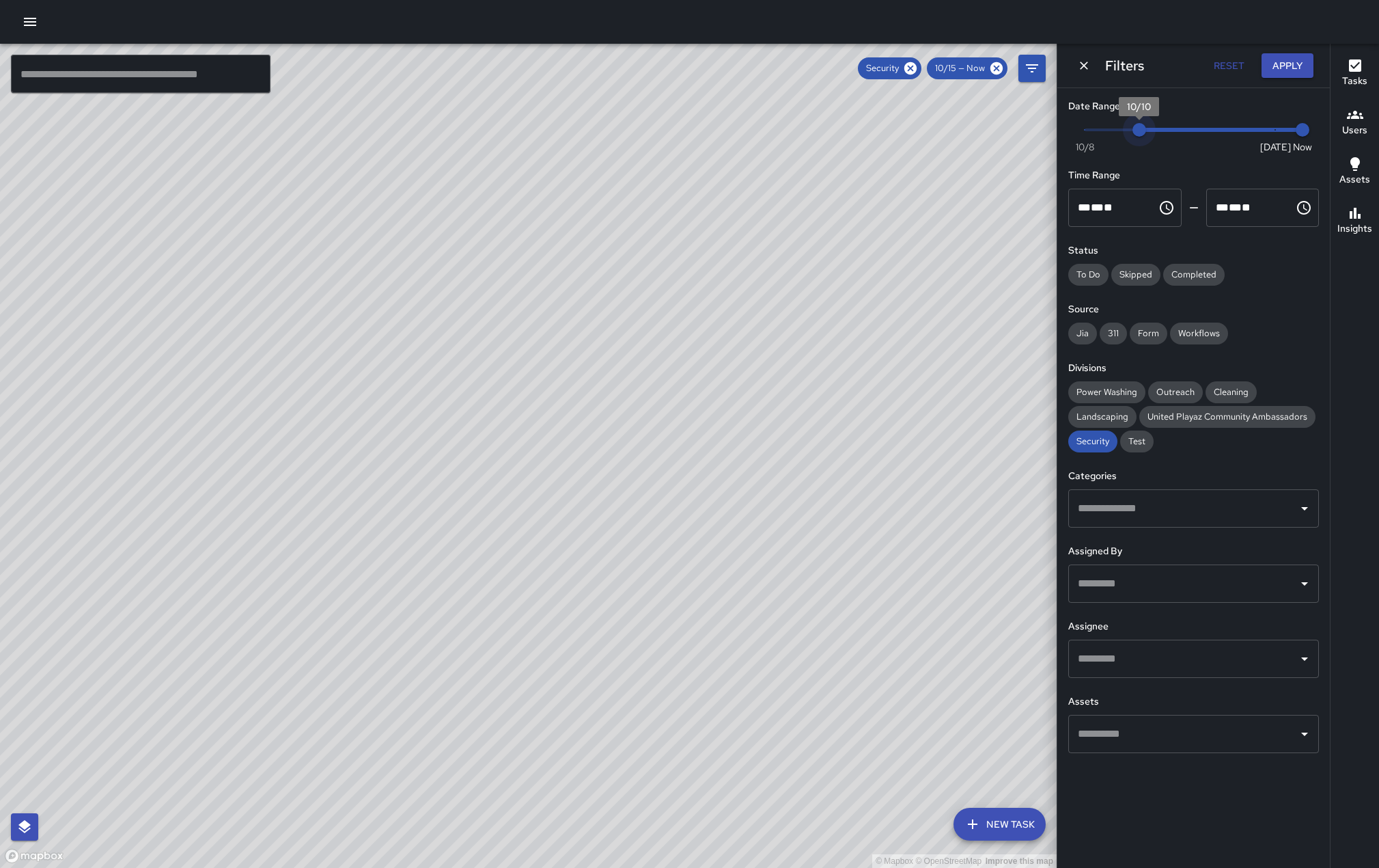
type input "*"
drag, startPoint x: 1279, startPoint y: 144, endPoint x: 1062, endPoint y: 135, distance: 217.2
click at [1062, 135] on div "Date Range Now [DATE] [DATE] 2:11 pm Time Range ** * ** ** ​ ******** ** * ** *…" at bounding box center [1193, 426] width 273 height 676
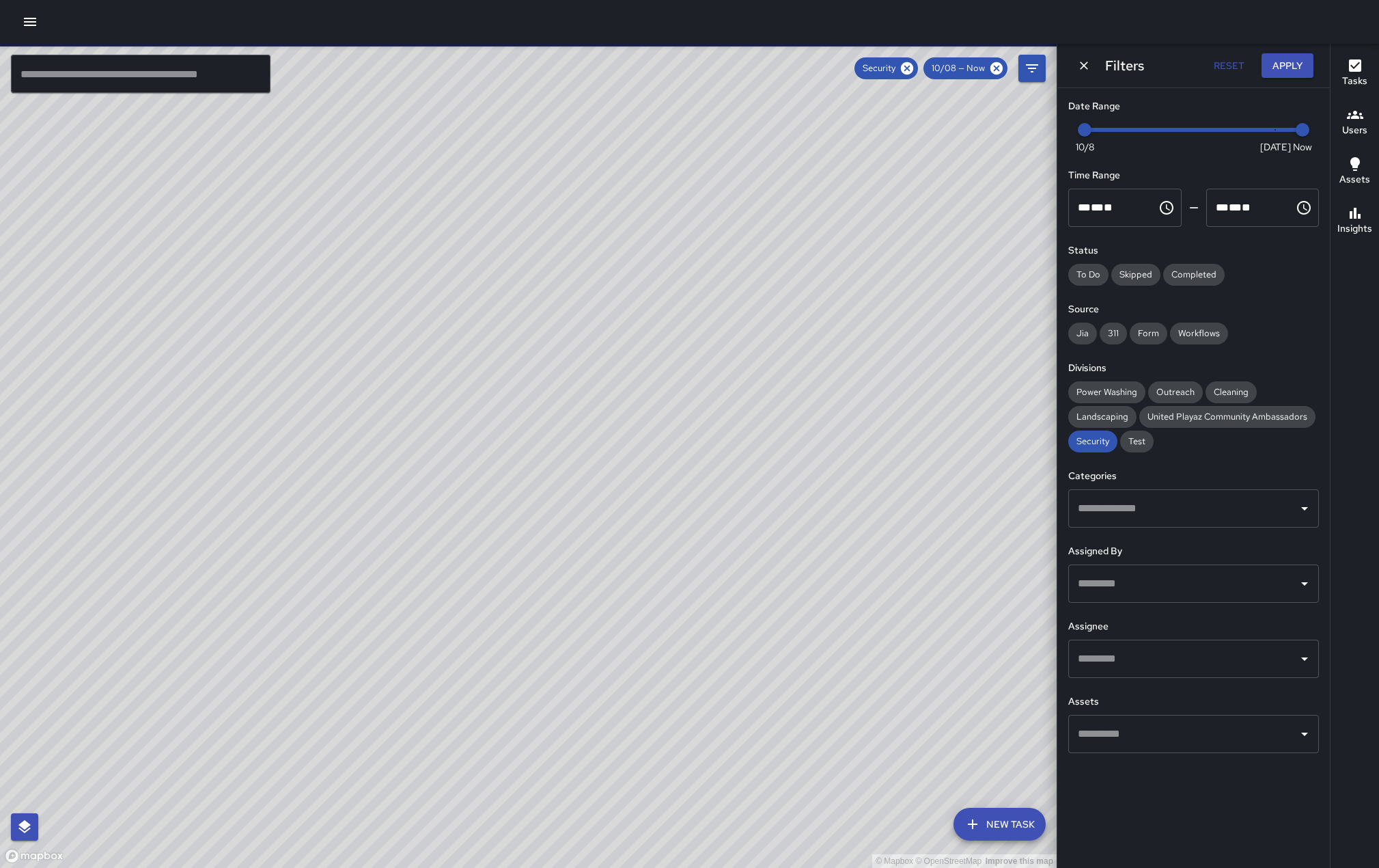
click at [1309, 667] on icon "Open" at bounding box center [1304, 659] width 16 height 16
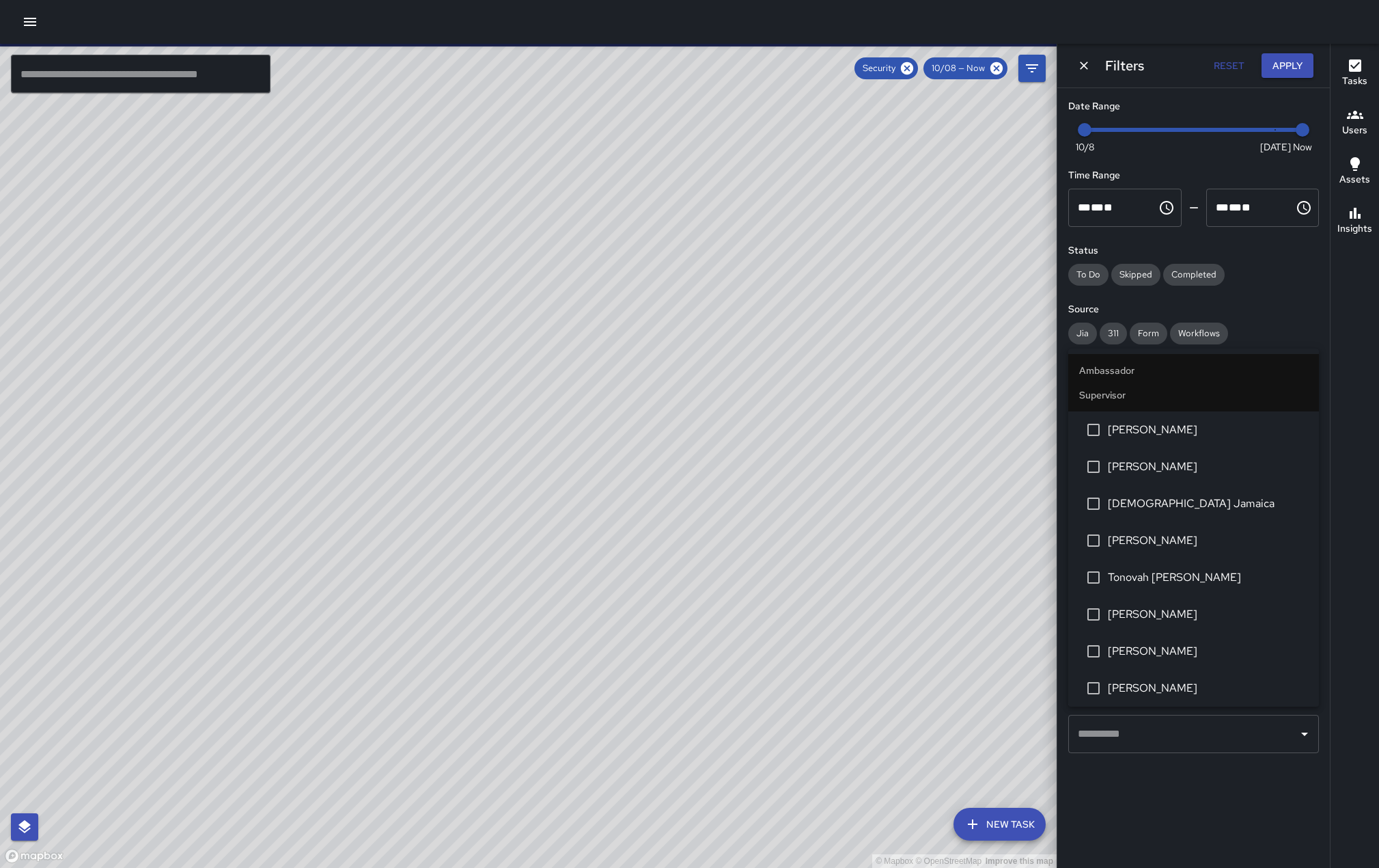
scroll to position [137, 0]
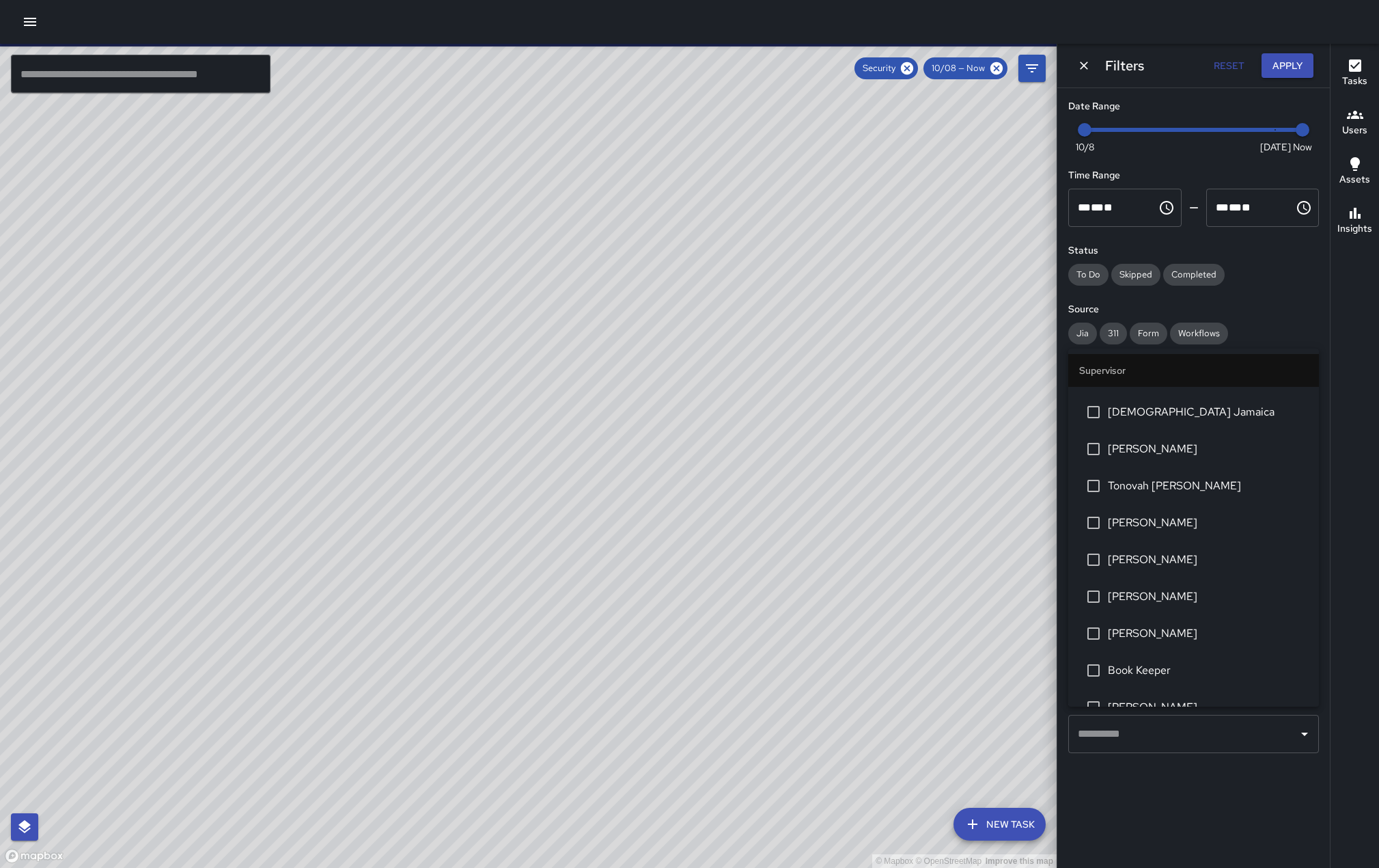
click at [1229, 615] on li "[PERSON_NAME]" at bounding box center [1194, 596] width 251 height 37
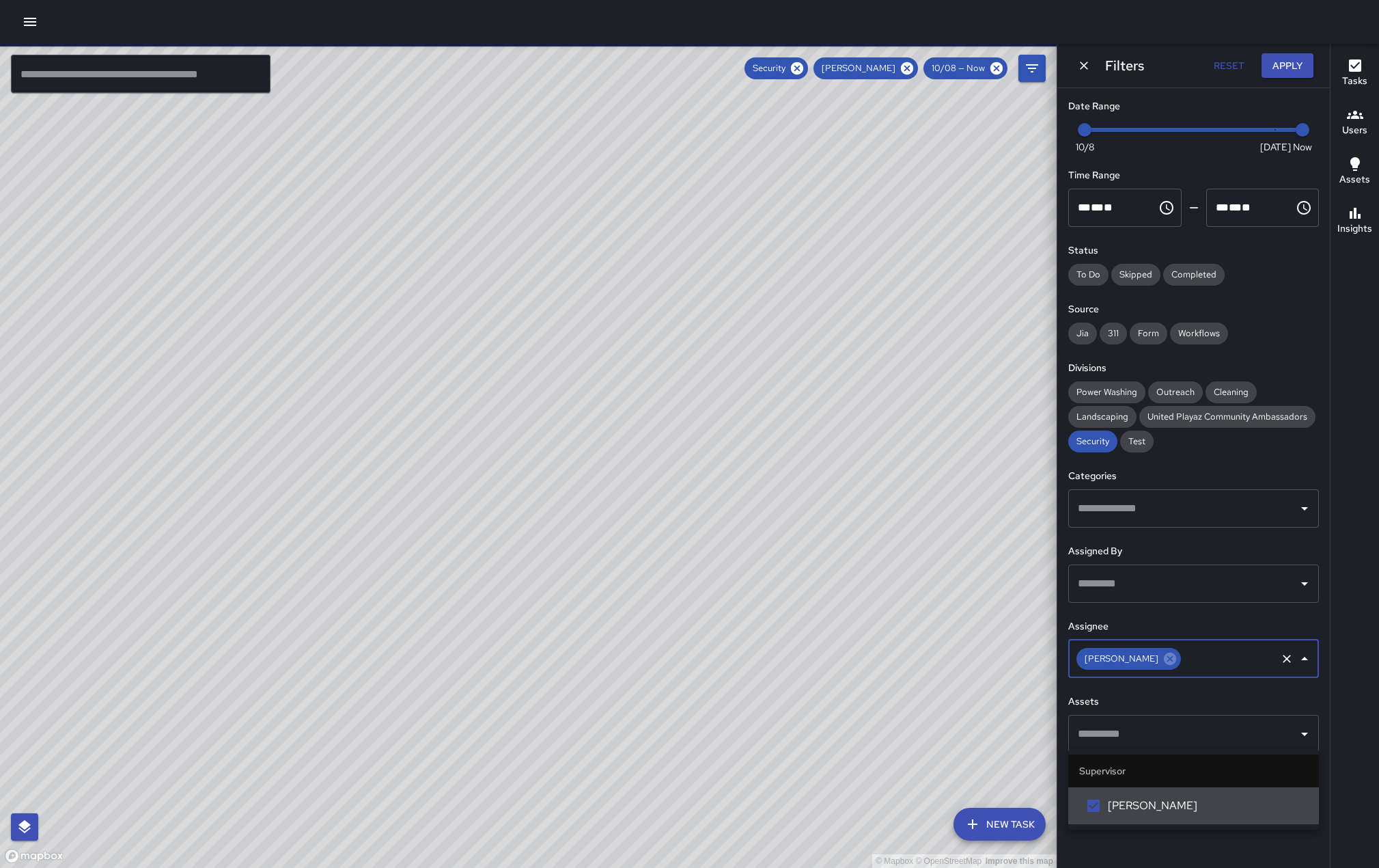
scroll to position [0, 0]
click at [1315, 634] on h6 "Assignee" at bounding box center [1194, 626] width 251 height 15
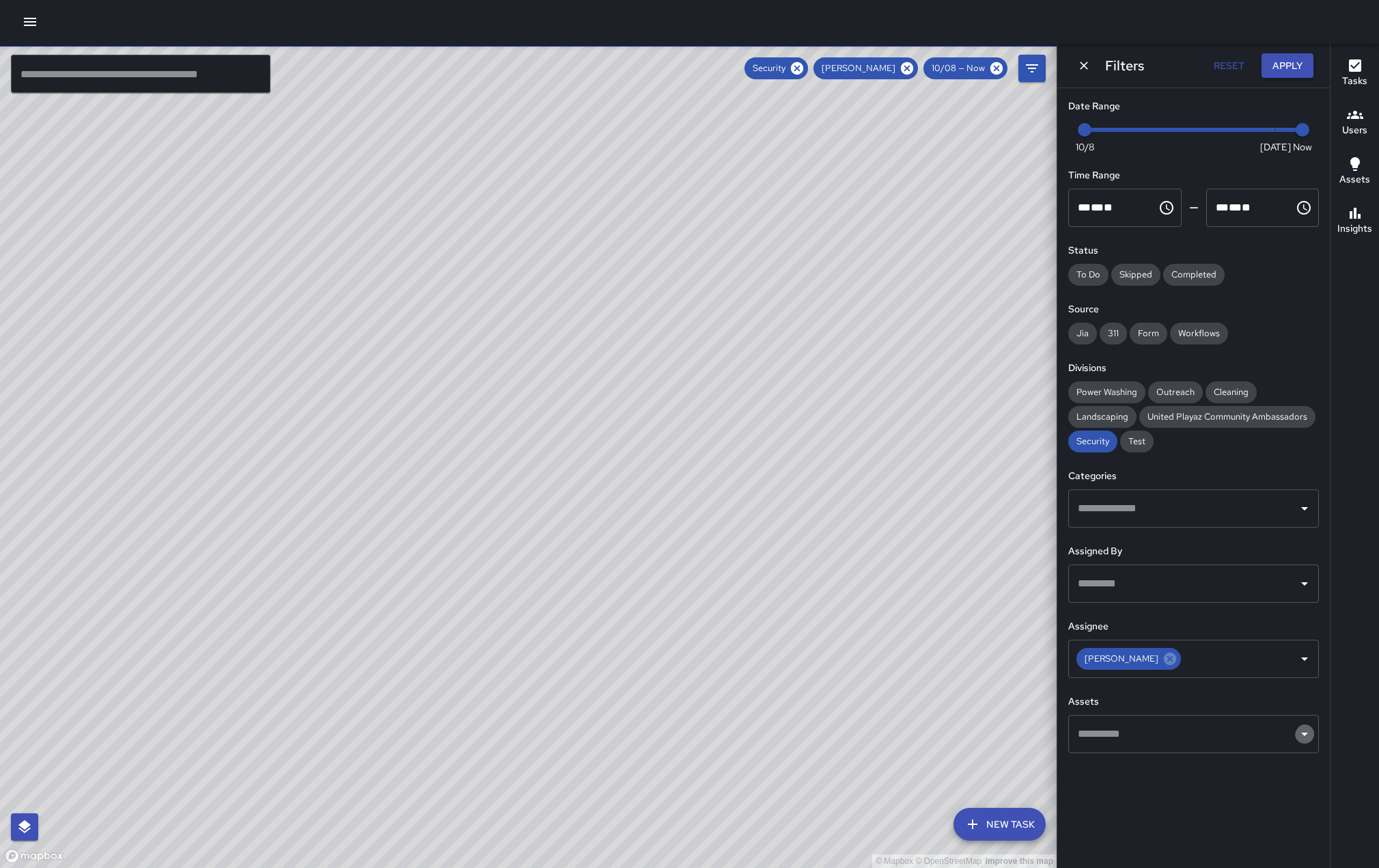
click at [1307, 742] on icon "Open" at bounding box center [1304, 733] width 16 height 16
click at [1353, 803] on div "Tasks Users Assets Insights" at bounding box center [1355, 456] width 49 height 824
click at [1304, 517] on icon "Open" at bounding box center [1304, 508] width 16 height 16
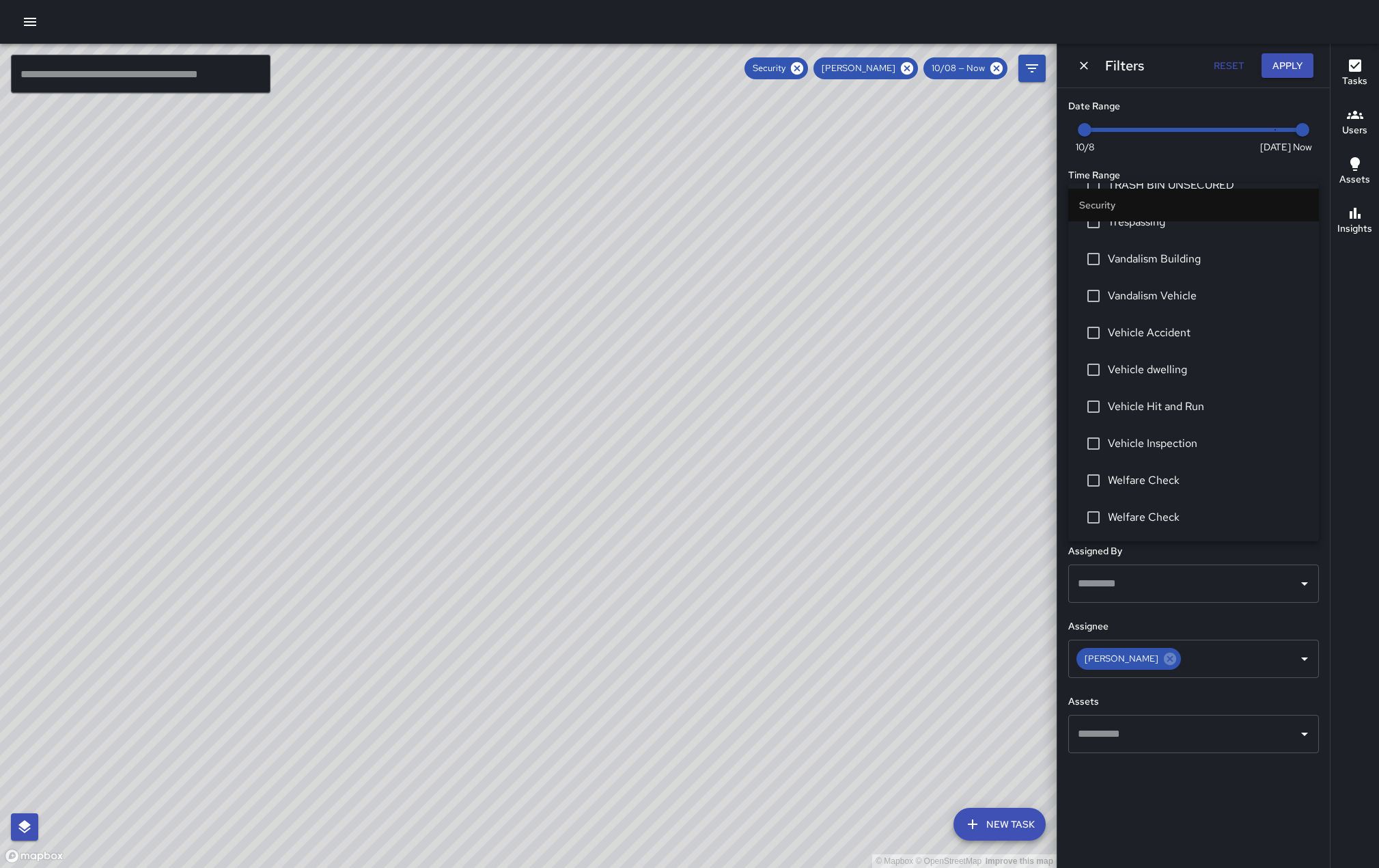
scroll to position [1394, 0]
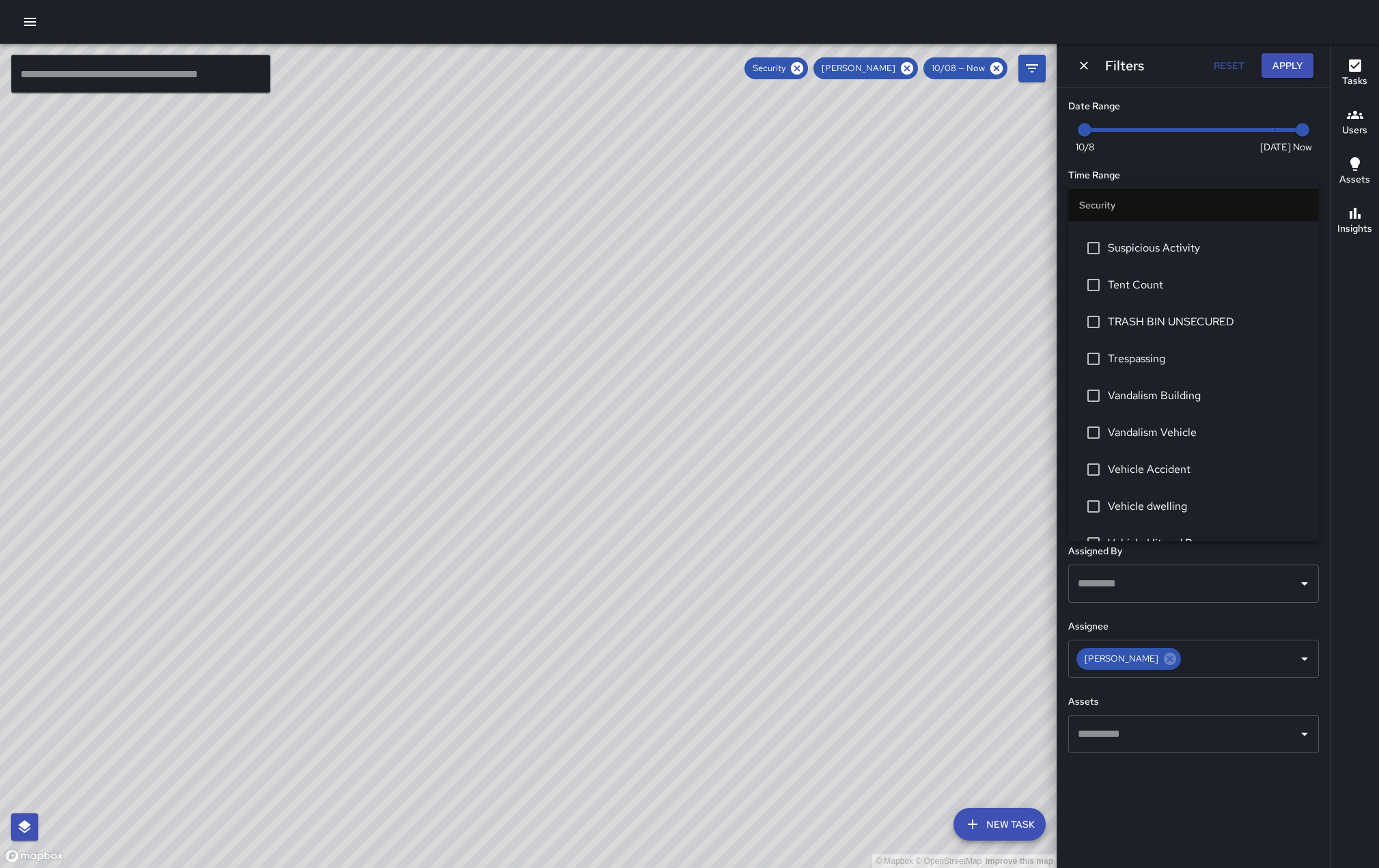
click at [1180, 182] on span "Service Call" at bounding box center [1208, 174] width 200 height 16
click at [1292, 70] on button "Apply" at bounding box center [1288, 66] width 52 height 25
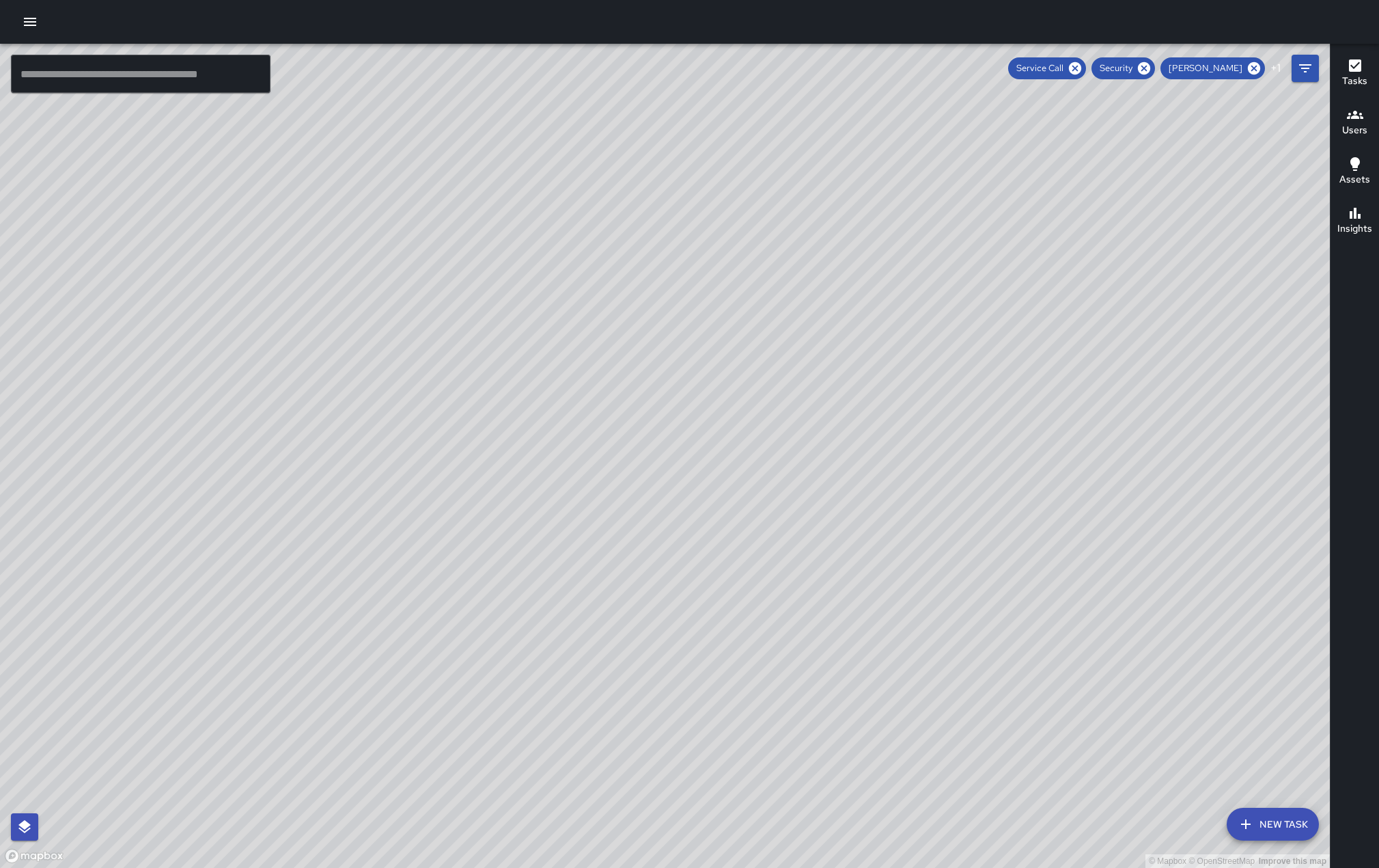
drag, startPoint x: 864, startPoint y: 556, endPoint x: 766, endPoint y: 607, distance: 110.5
click at [768, 608] on div "© Mapbox © OpenStreetMap Improve this map" at bounding box center [665, 456] width 1331 height 824
drag, startPoint x: 711, startPoint y: 595, endPoint x: 585, endPoint y: 517, distance: 148.2
click at [585, 517] on div "© Mapbox © OpenStreetMap Improve this map" at bounding box center [665, 456] width 1331 height 824
drag, startPoint x: 585, startPoint y: 517, endPoint x: 505, endPoint y: 361, distance: 175.3
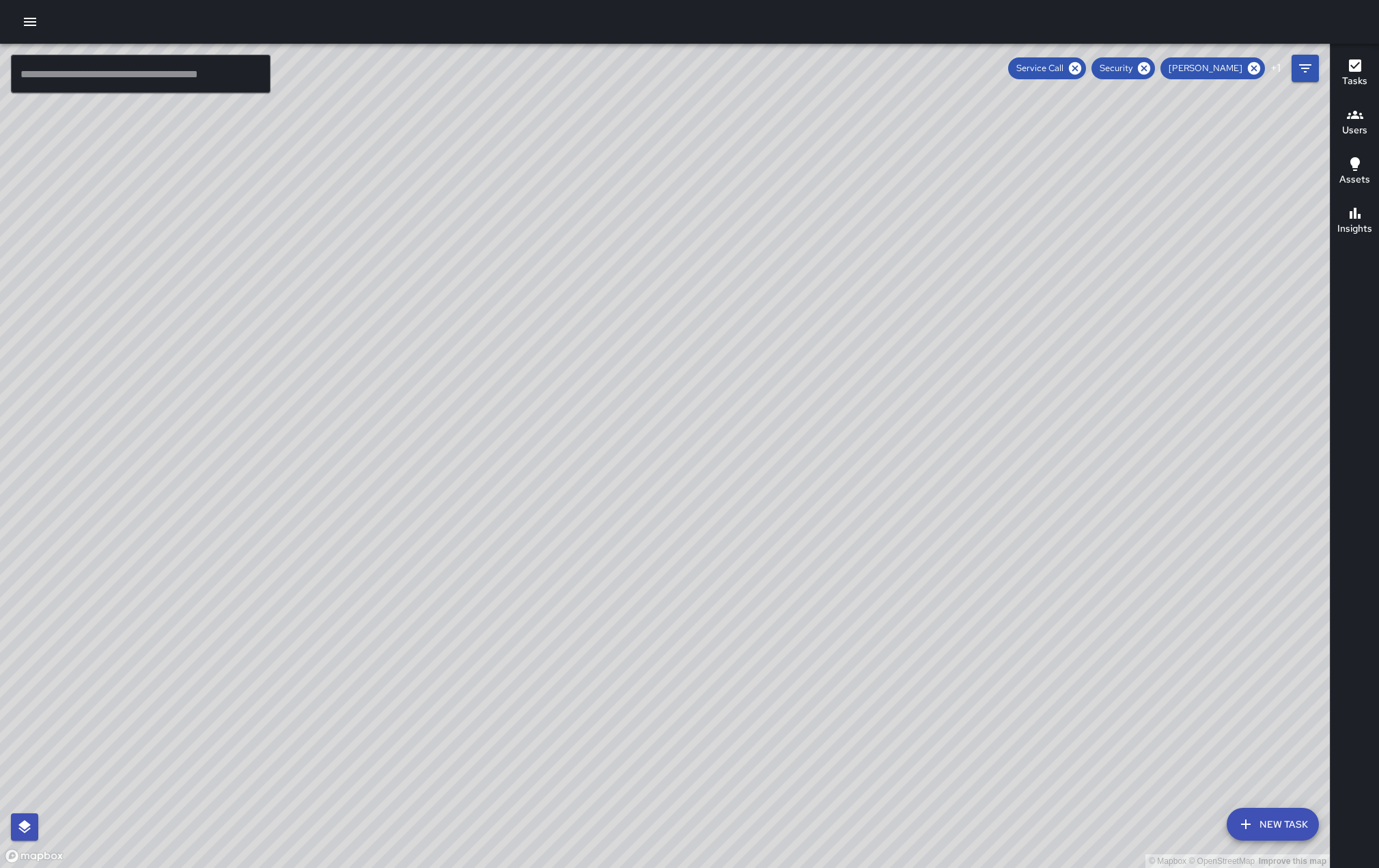
click at [505, 361] on div "© Mapbox © OpenStreetMap Improve this map" at bounding box center [665, 456] width 1331 height 824
drag, startPoint x: 555, startPoint y: 332, endPoint x: 648, endPoint y: 116, distance: 235.2
click at [648, 116] on div "© Mapbox © OpenStreetMap Improve this map" at bounding box center [665, 456] width 1331 height 824
drag, startPoint x: 1152, startPoint y: 452, endPoint x: 1097, endPoint y: 470, distance: 57.9
click at [1097, 470] on div "© Mapbox © OpenStreetMap Improve this map" at bounding box center [665, 456] width 1331 height 824
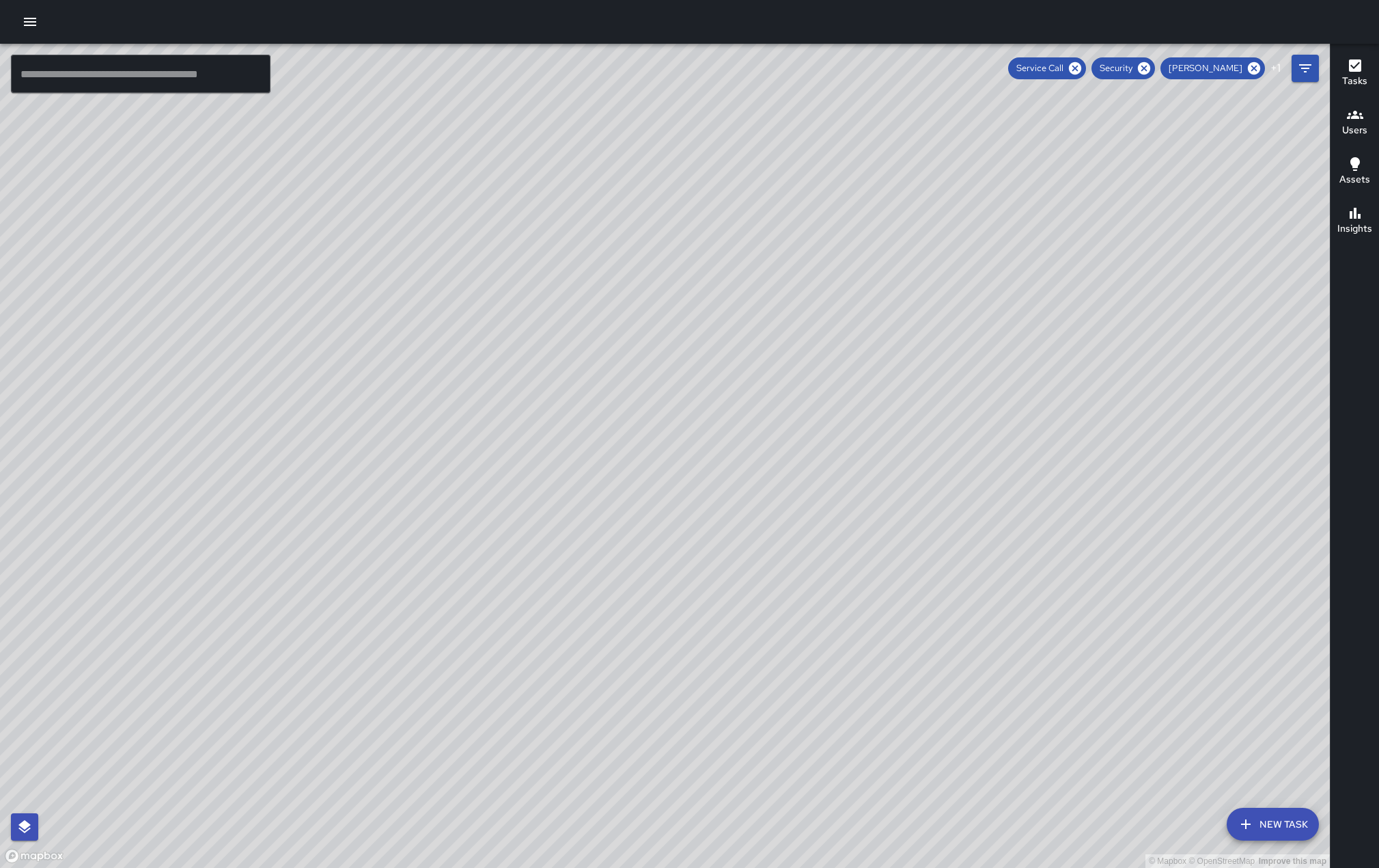
drag, startPoint x: 1109, startPoint y: 466, endPoint x: 956, endPoint y: 724, distance: 300.0
click at [956, 724] on div "© Mapbox © OpenStreetMap Improve this map" at bounding box center [665, 456] width 1331 height 824
